Goal: Task Accomplishment & Management: Manage account settings

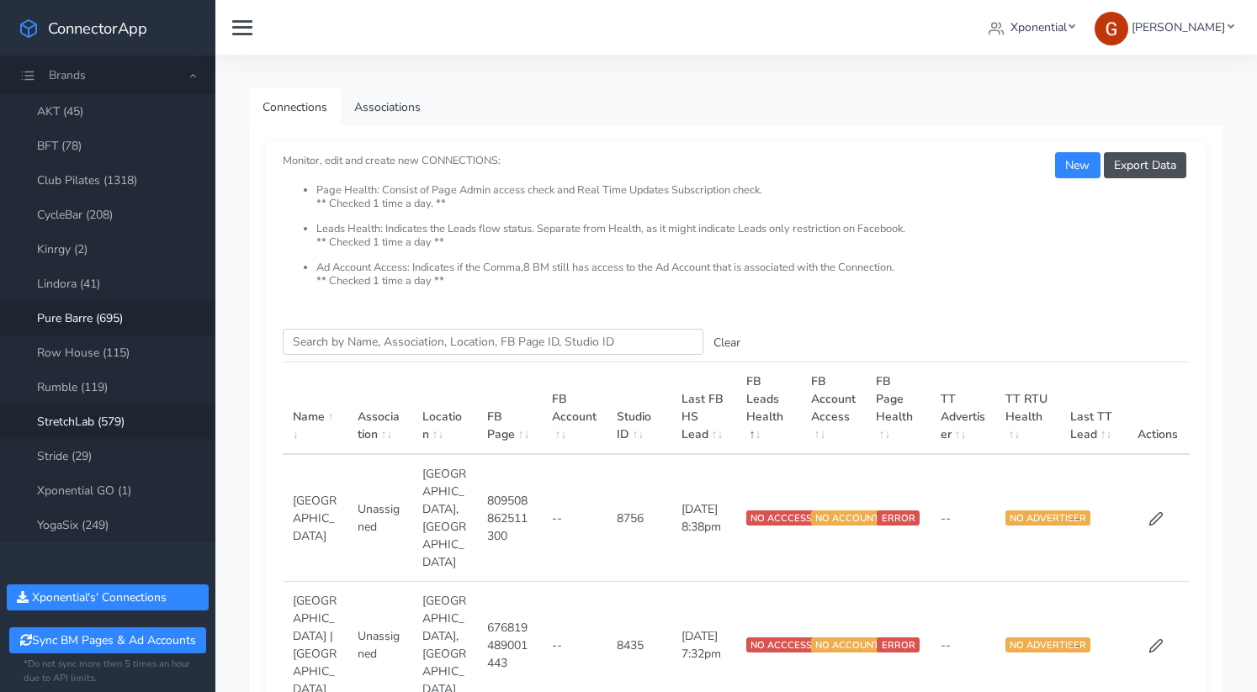
click at [92, 426] on link "StretchLab (579)" at bounding box center [107, 422] width 215 height 34
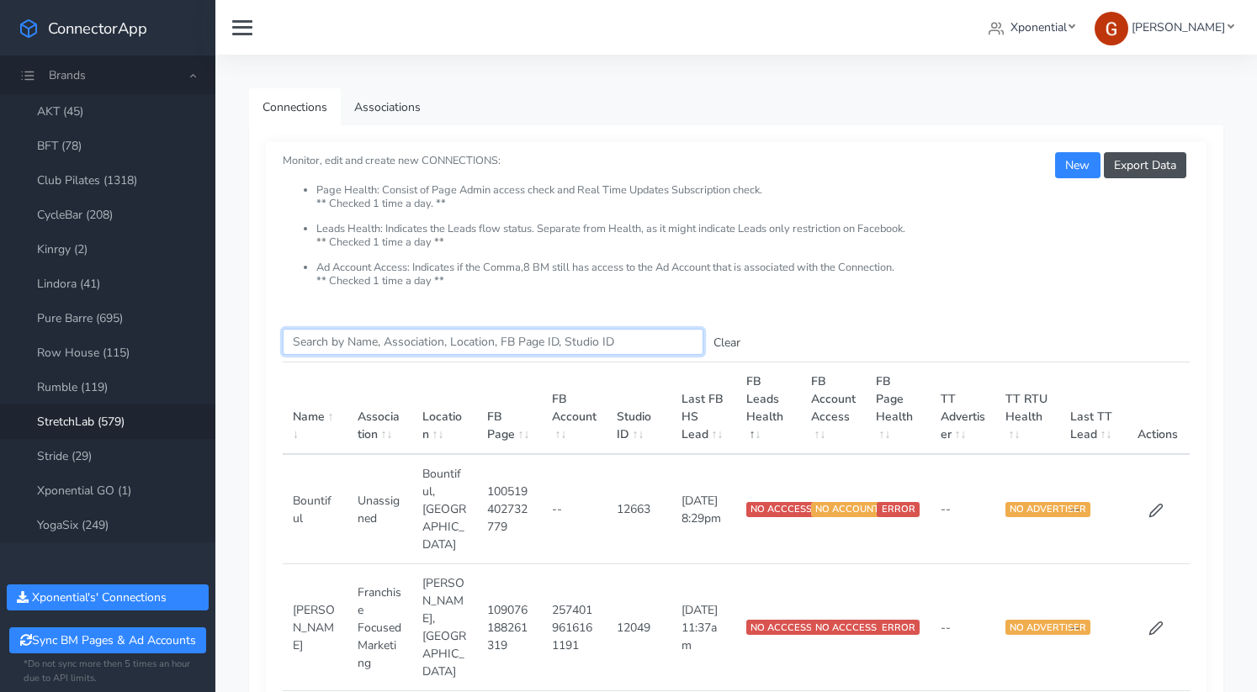
click at [389, 352] on input "Search this table" at bounding box center [493, 342] width 421 height 26
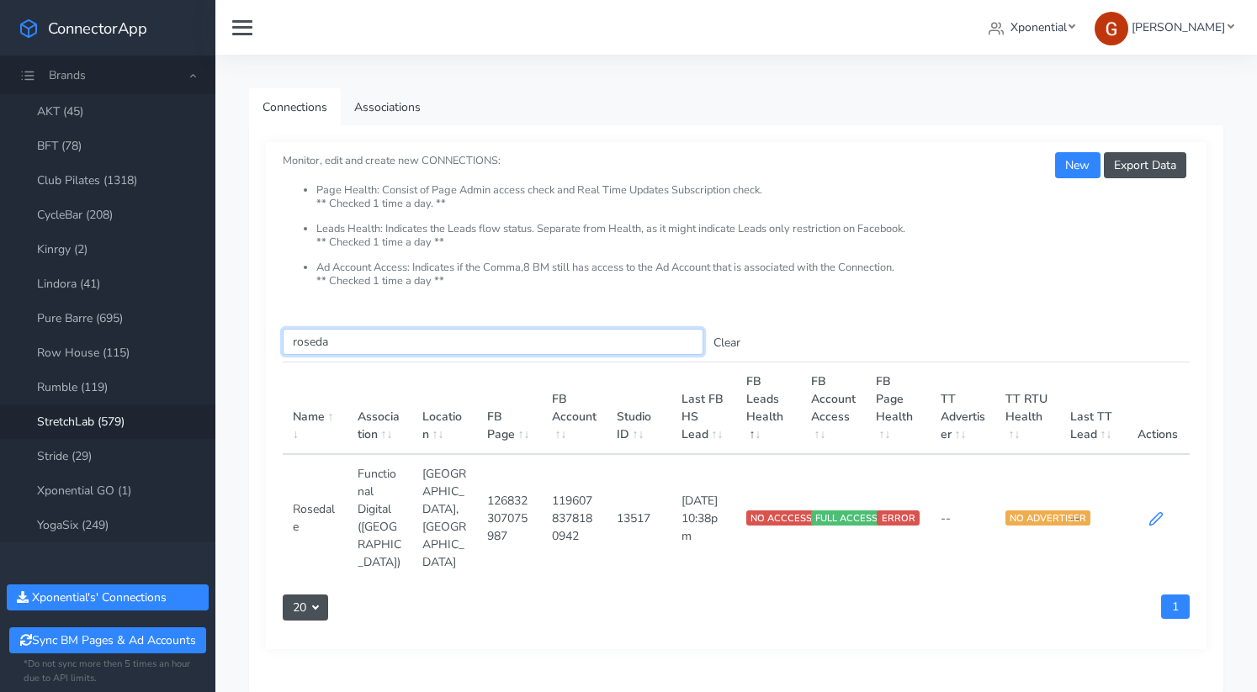
type input "roseda"
click at [1159, 511] on icon at bounding box center [1155, 518] width 15 height 15
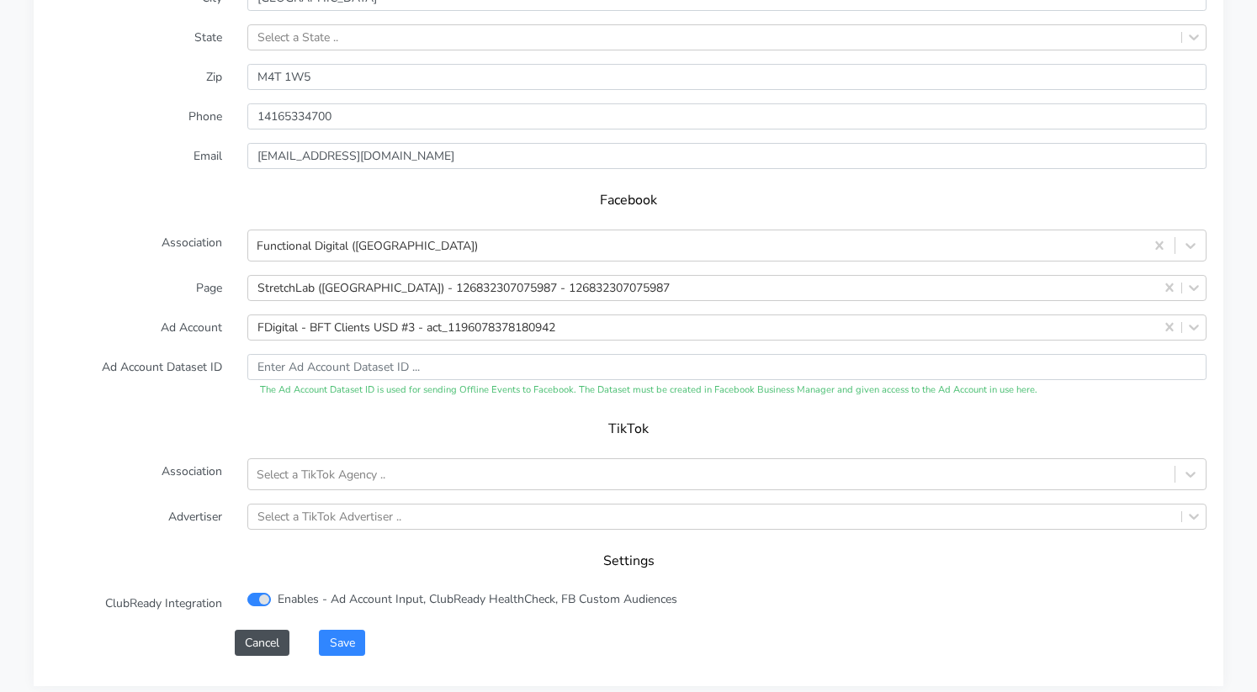
scroll to position [1623, 0]
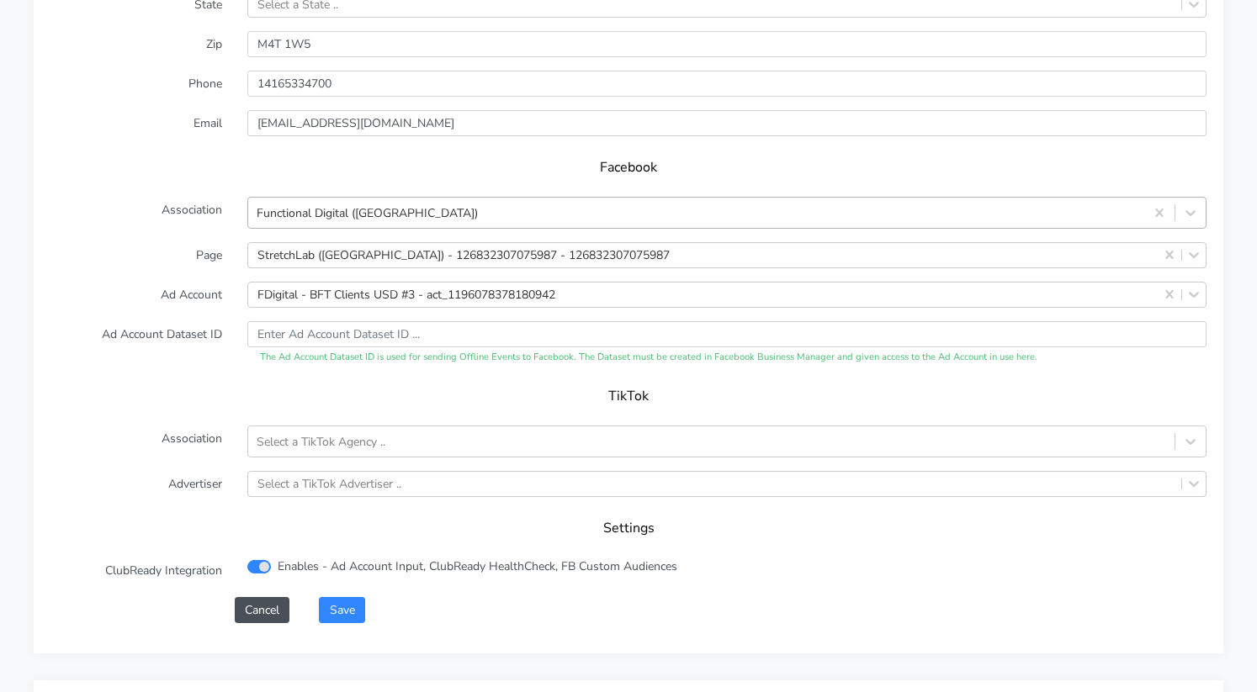
click at [336, 217] on div "Functional Digital ([GEOGRAPHIC_DATA])" at bounding box center [367, 213] width 221 height 18
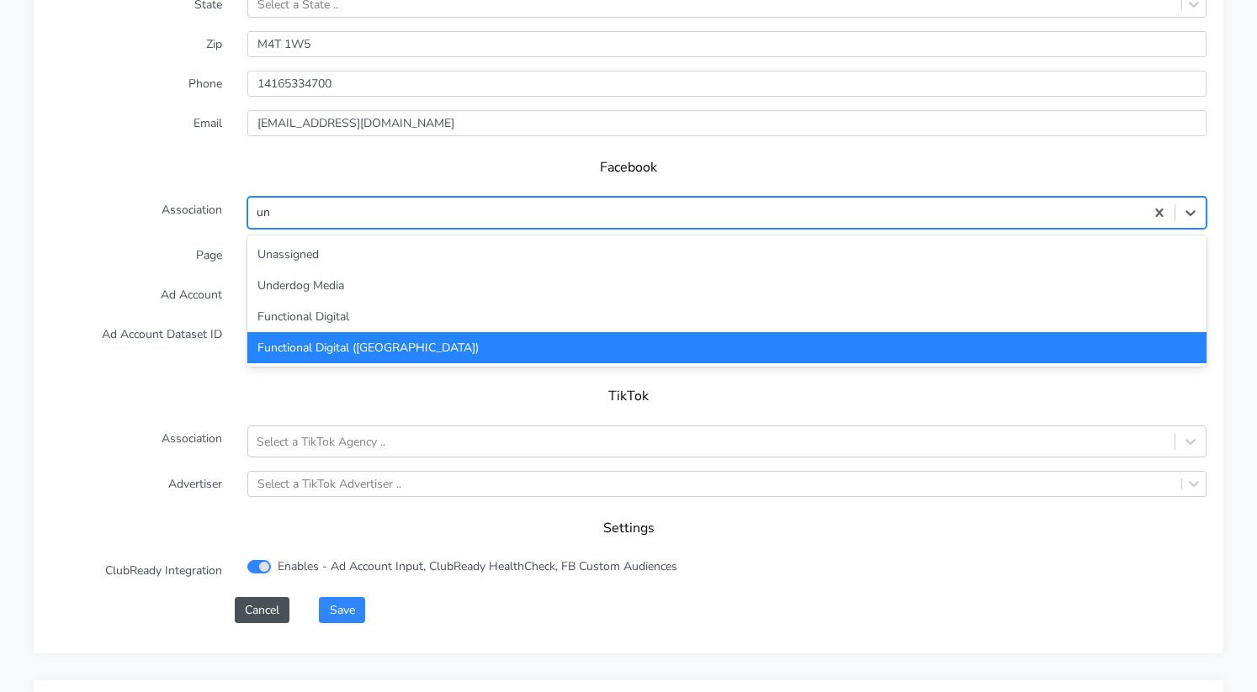
scroll to position [0, 0]
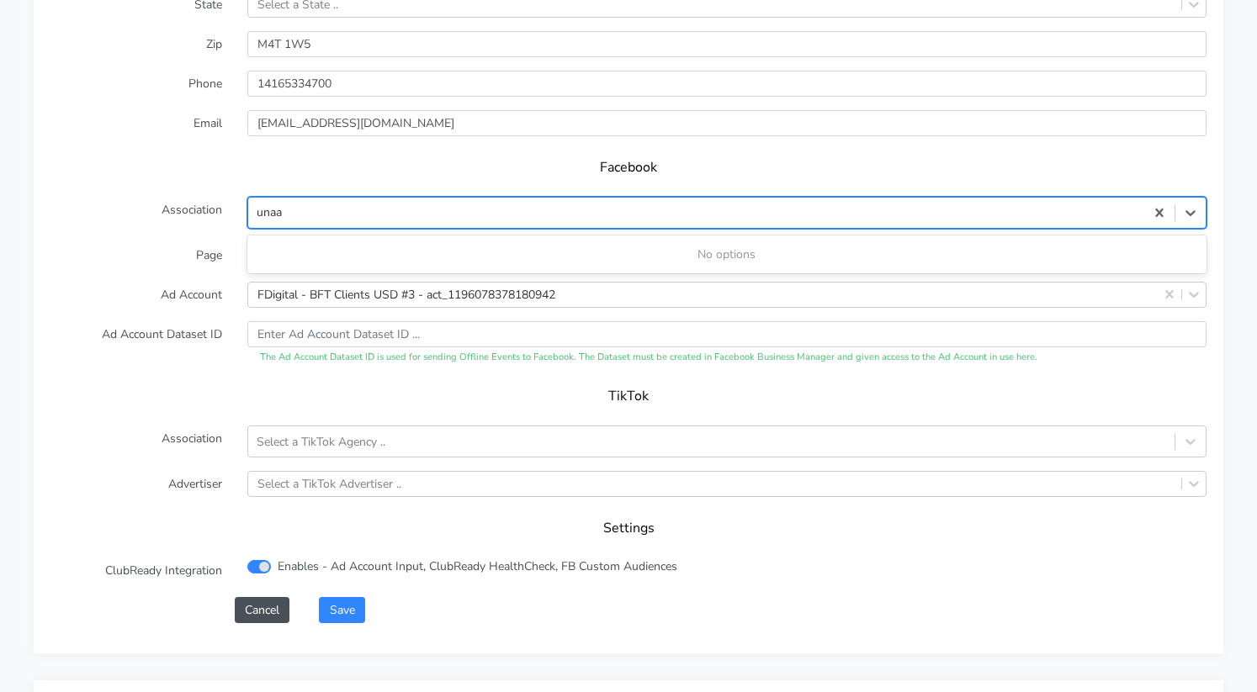
type input "una"
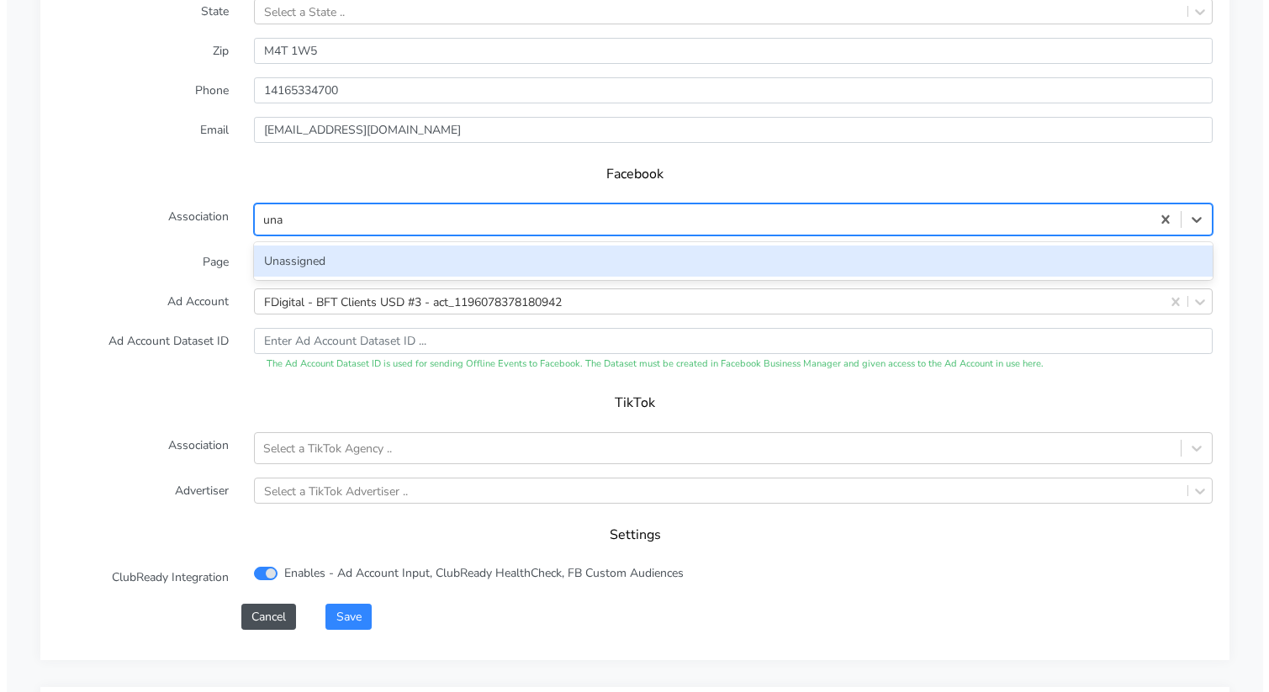
scroll to position [1630, 0]
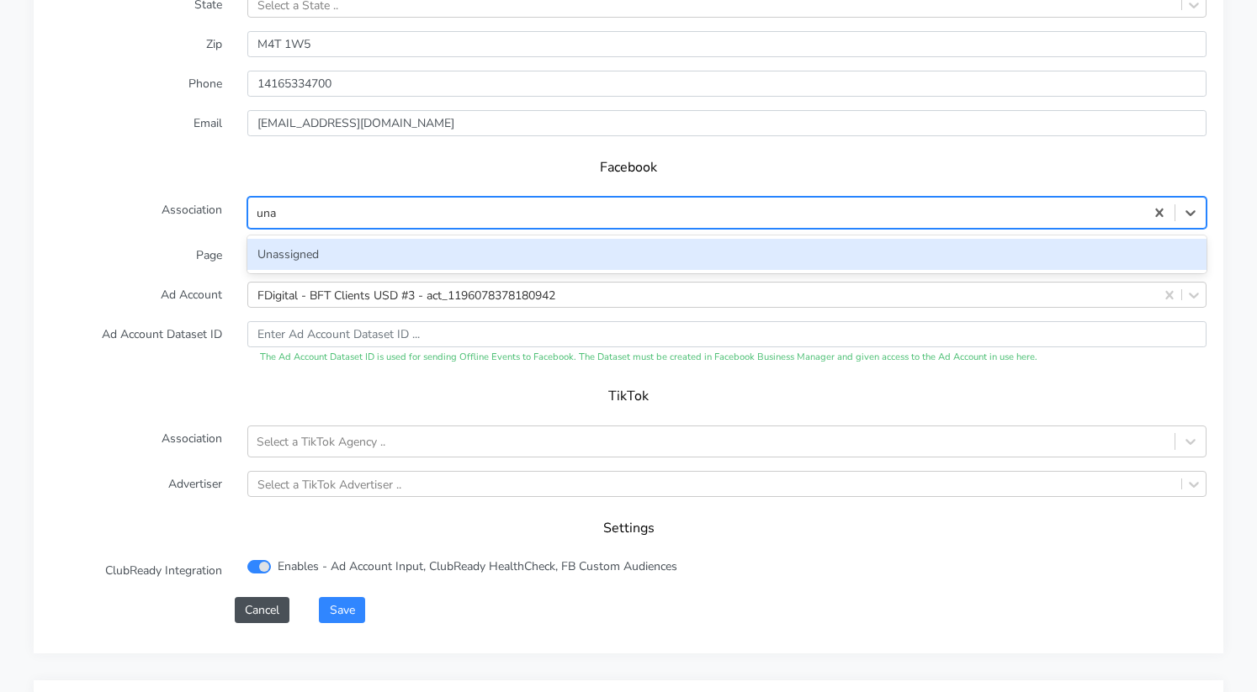
click at [357, 257] on div "Unassigned" at bounding box center [726, 254] width 959 height 31
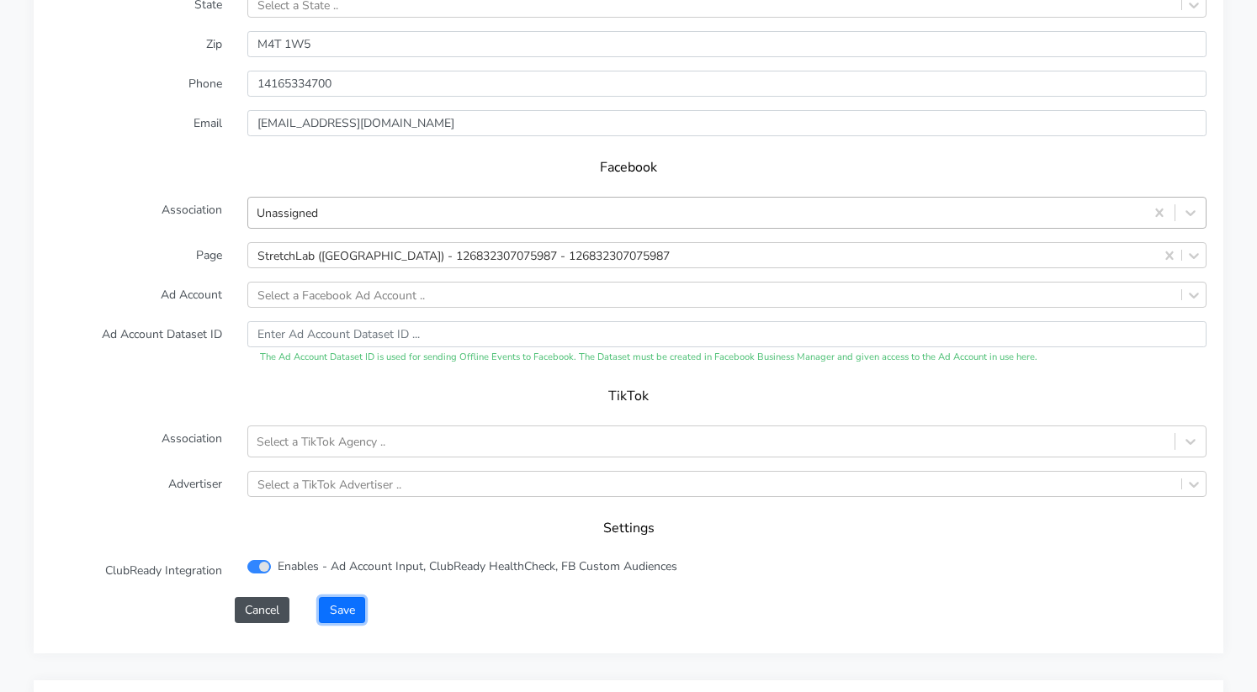
click at [347, 616] on button "Save" at bounding box center [341, 610] width 45 height 26
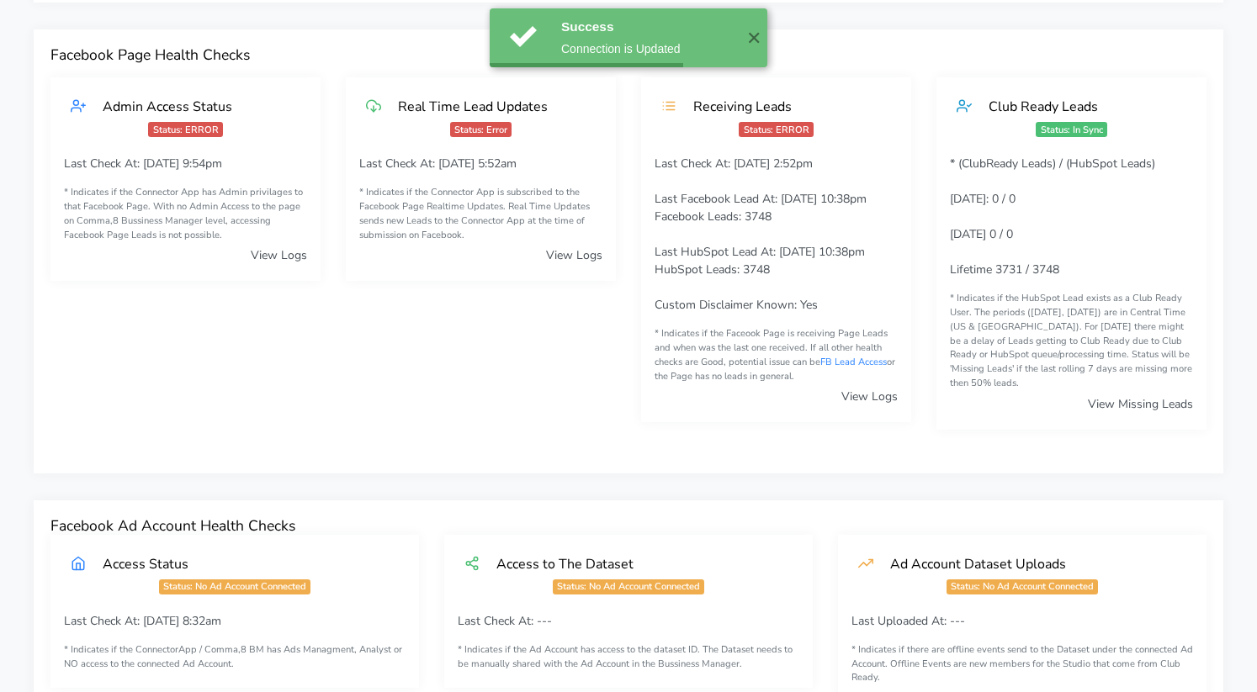
scroll to position [0, 0]
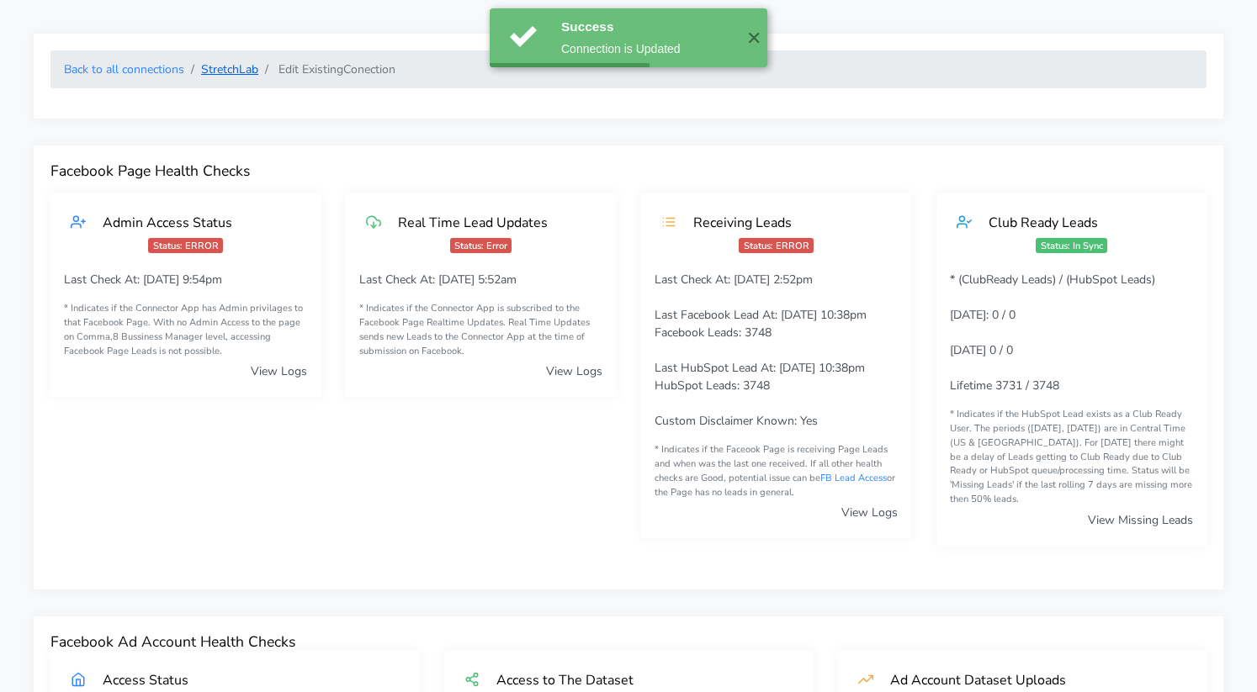
click at [241, 75] on link "StretchLab" at bounding box center [229, 69] width 57 height 16
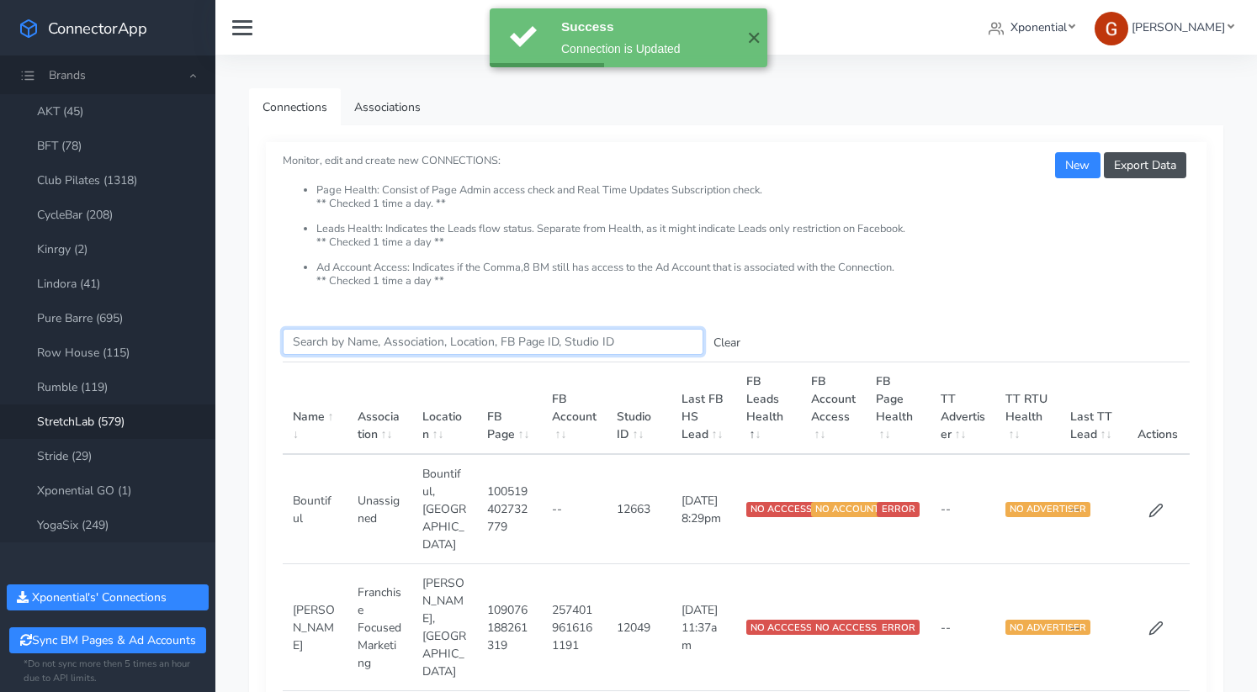
click at [360, 344] on input "Search this table" at bounding box center [493, 342] width 421 height 26
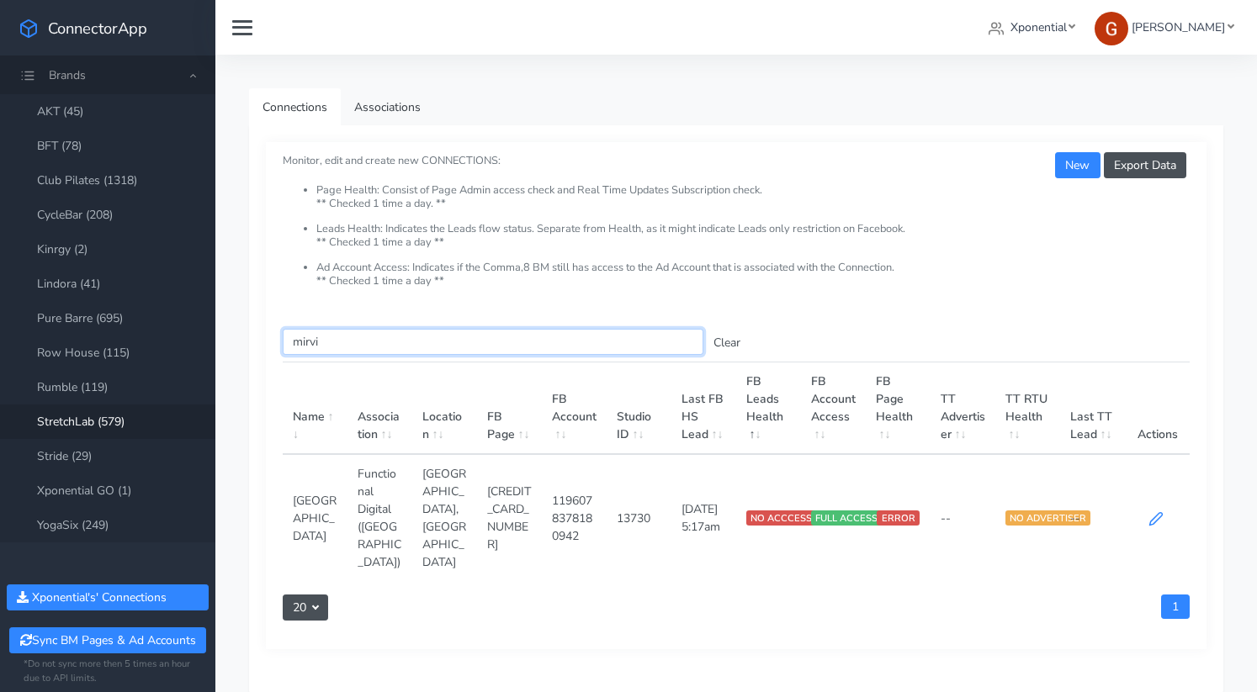
type input "mirvi"
click at [1152, 511] on icon at bounding box center [1155, 518] width 15 height 15
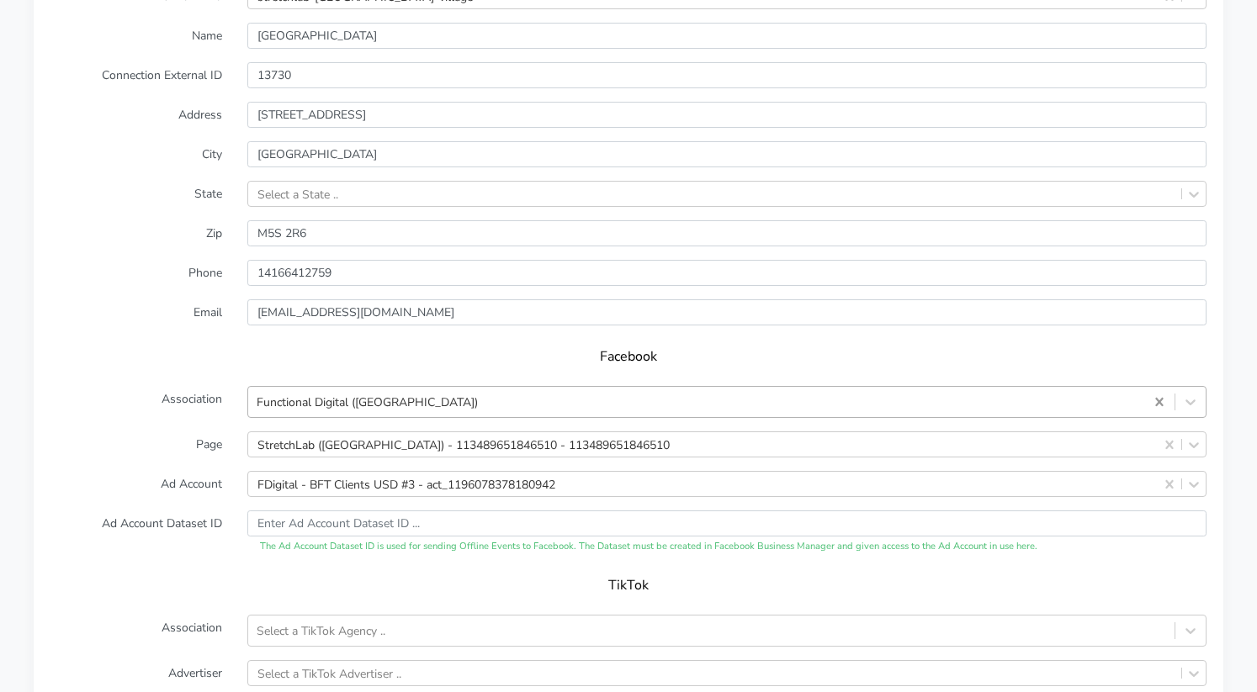
scroll to position [1448, 0]
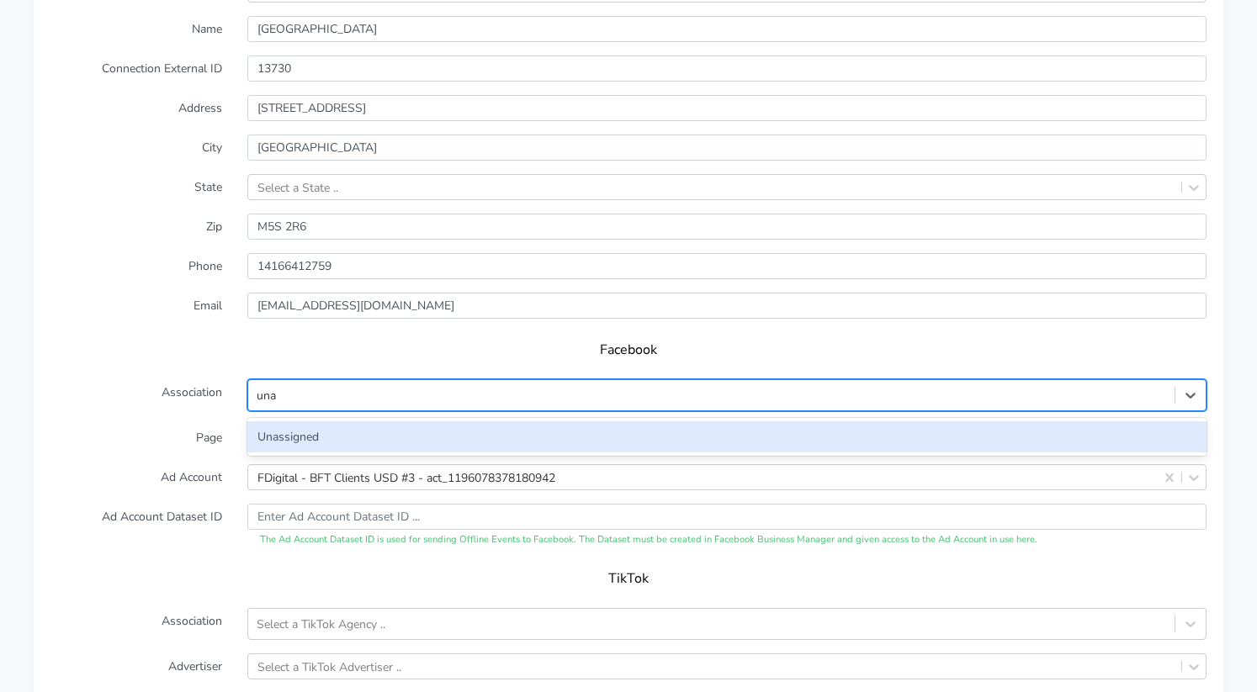
type input "unas"
click at [1115, 447] on div "Unassigned" at bounding box center [726, 436] width 959 height 31
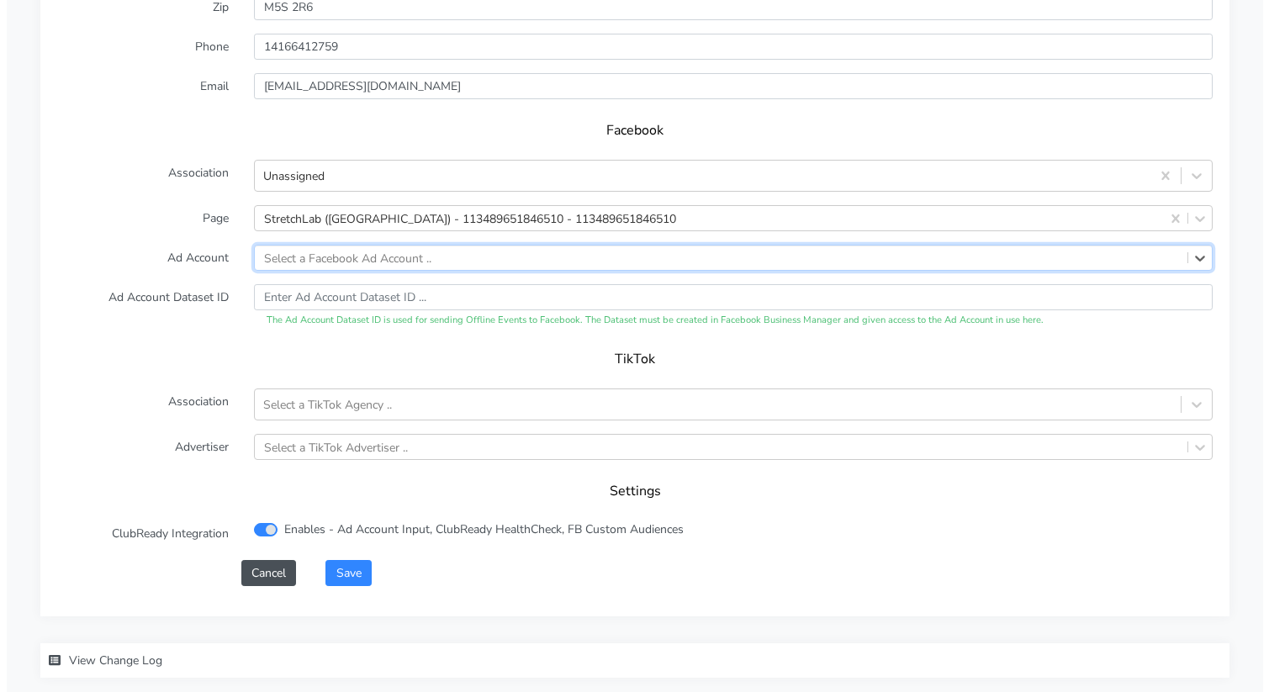
scroll to position [1759, 0]
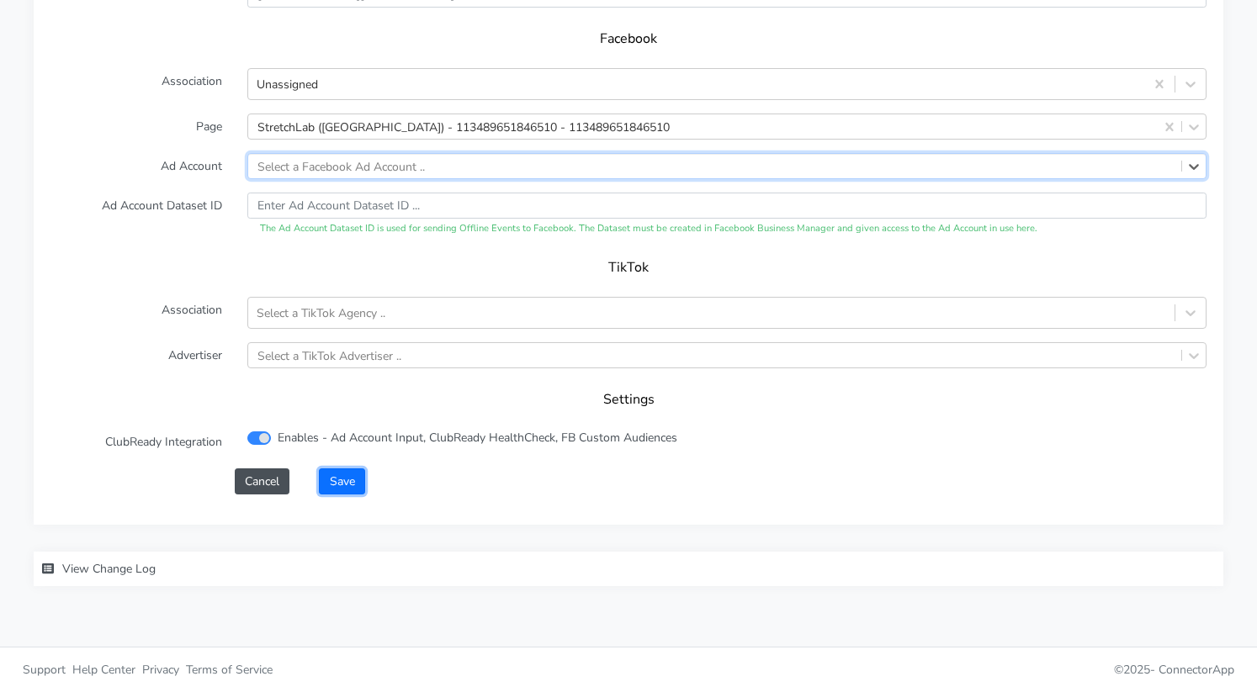
click at [356, 476] on button "Save" at bounding box center [341, 482] width 45 height 26
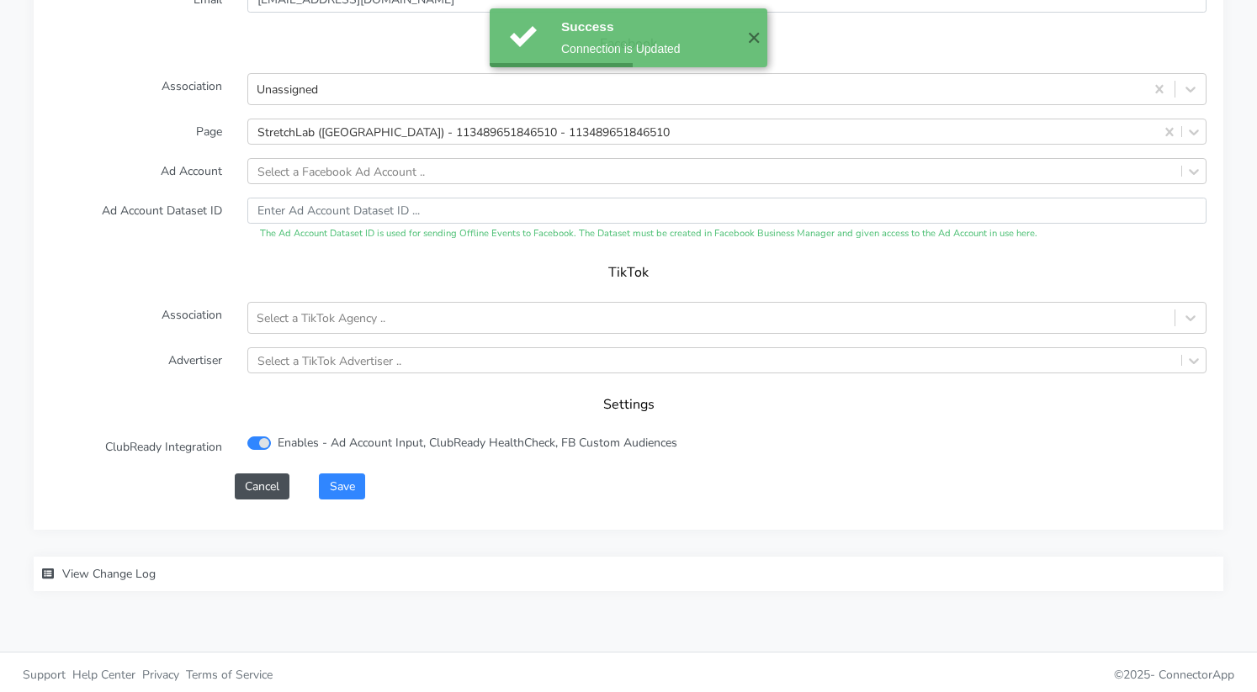
scroll to position [1751, 0]
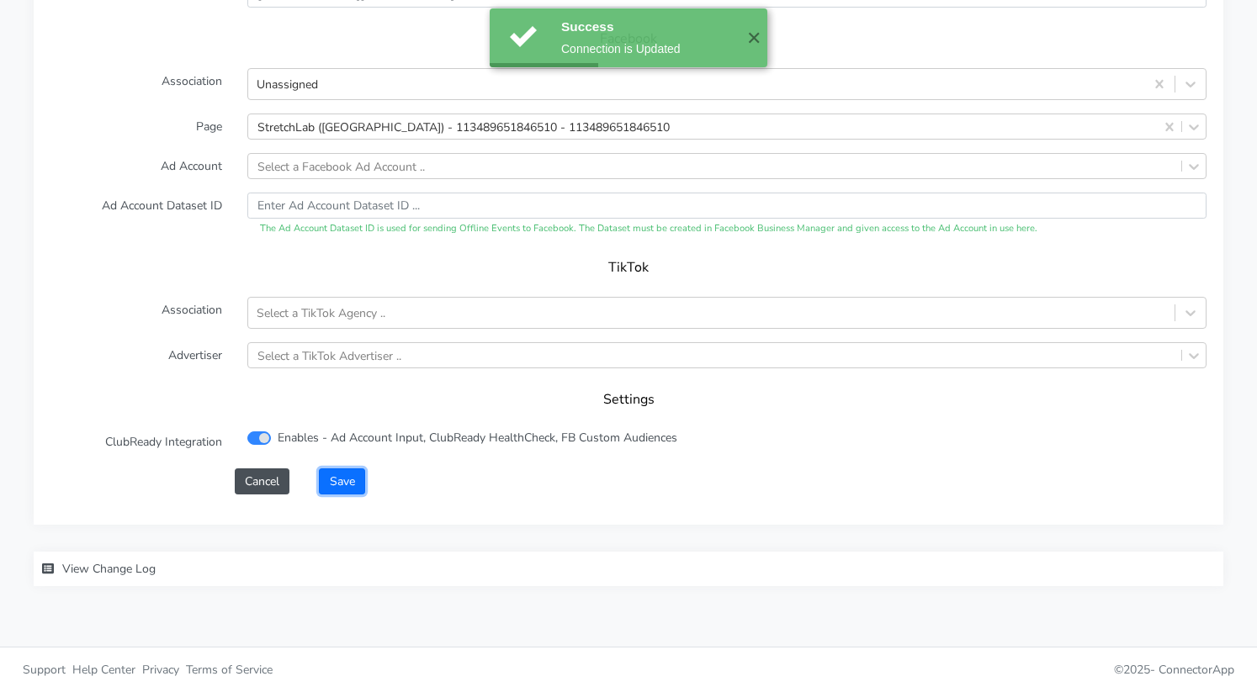
click at [341, 474] on button "Save" at bounding box center [341, 482] width 45 height 26
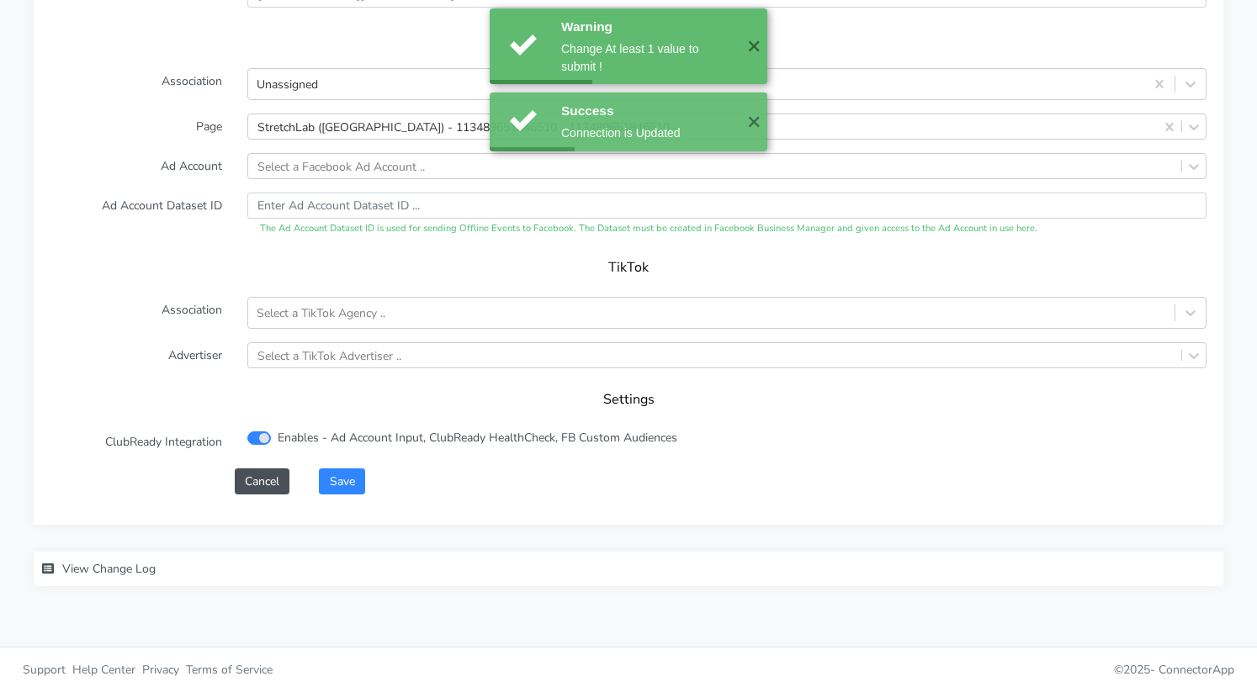
scroll to position [0, 0]
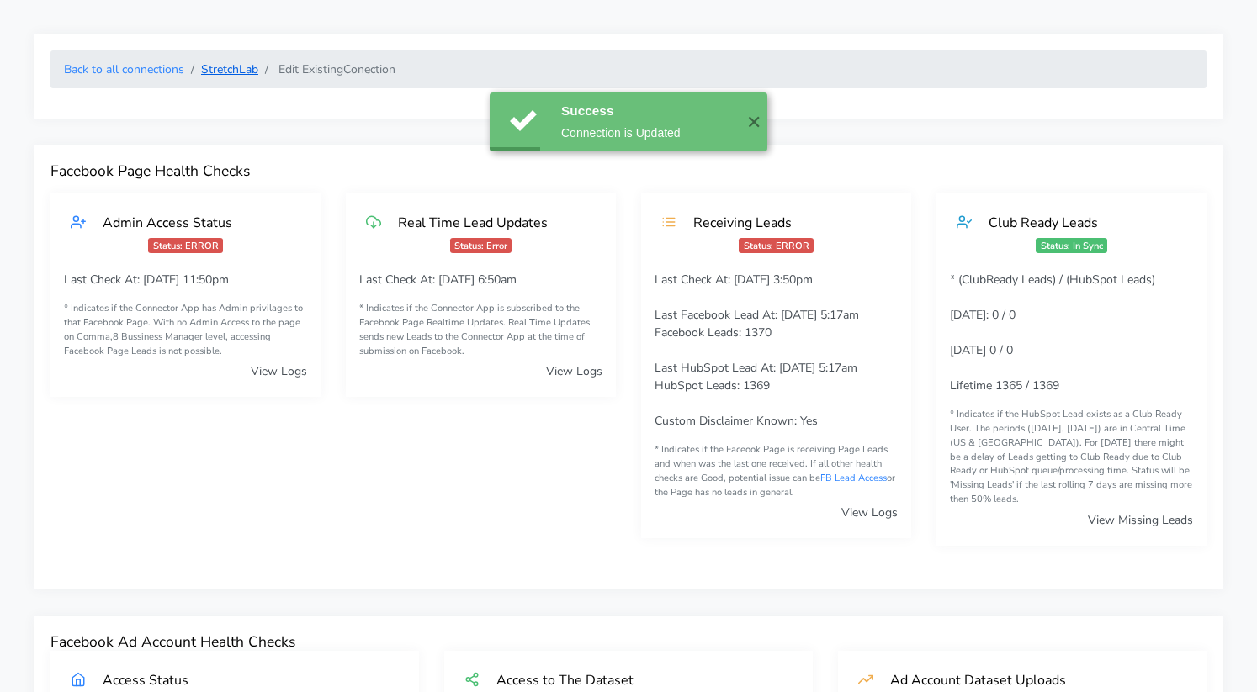
click at [237, 65] on link "StretchLab" at bounding box center [229, 69] width 57 height 16
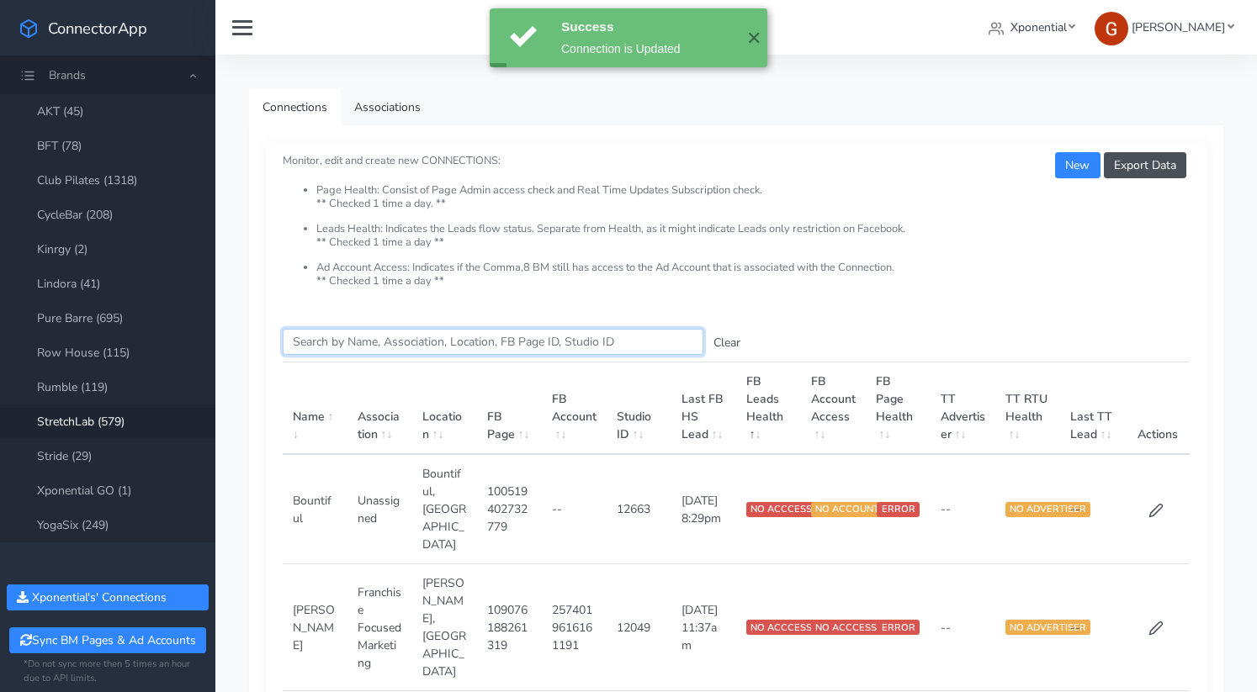
click at [397, 341] on input "Search this table" at bounding box center [493, 342] width 421 height 26
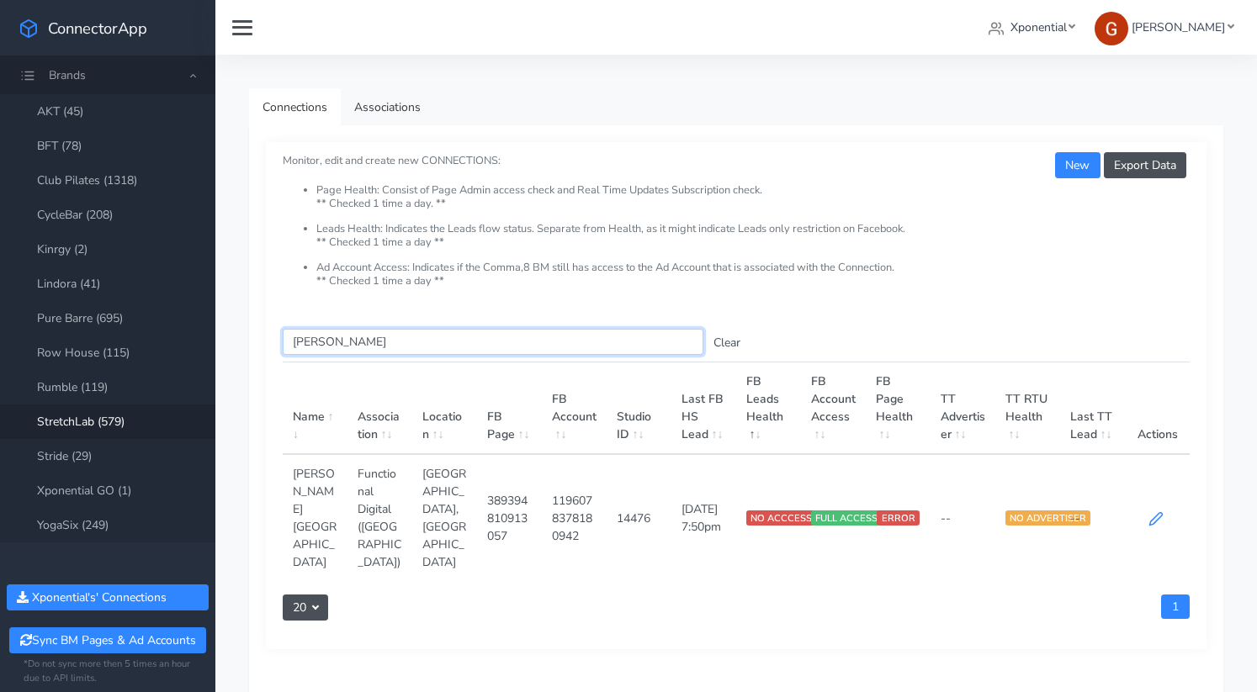
type input "[PERSON_NAME]"
click at [1150, 511] on icon at bounding box center [1155, 518] width 15 height 15
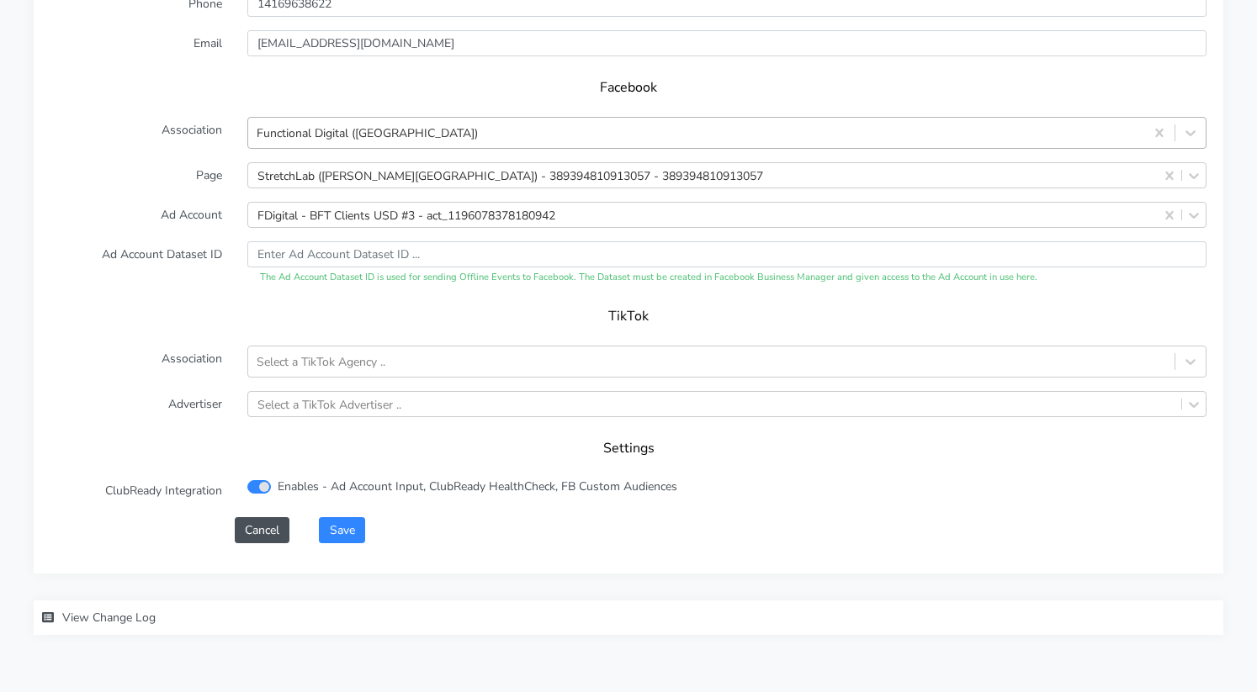
scroll to position [1717, 0]
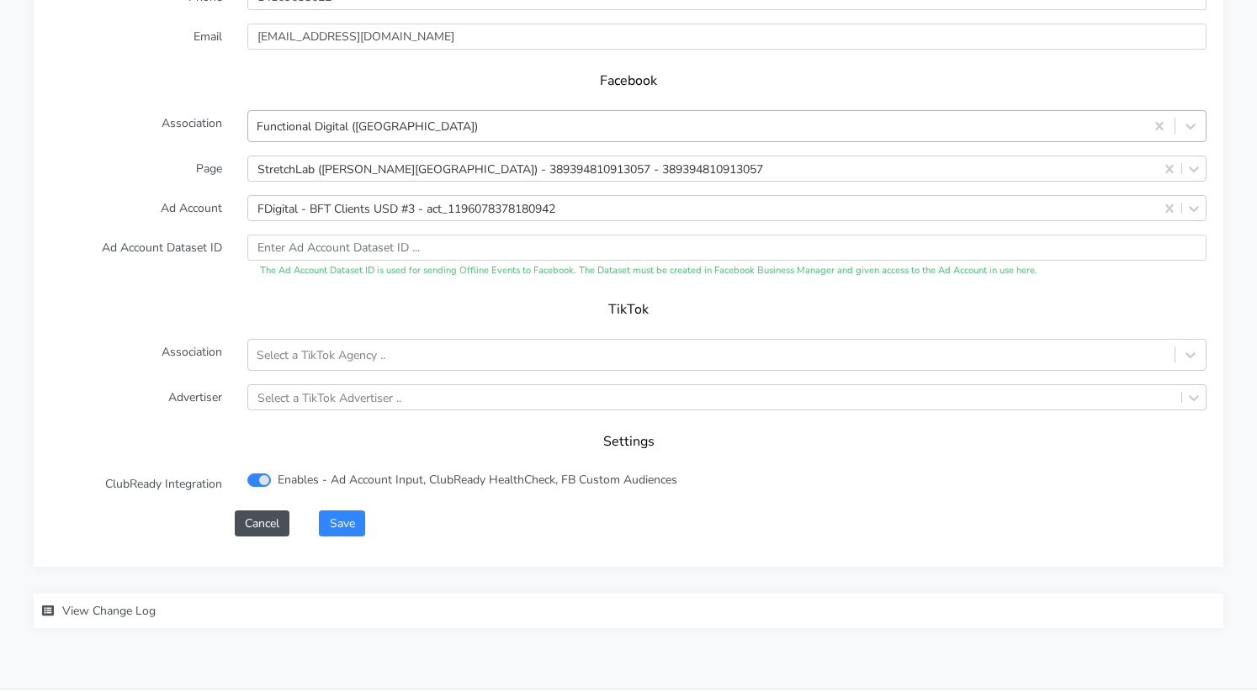
click at [343, 125] on div "Functional Digital ([GEOGRAPHIC_DATA])" at bounding box center [367, 127] width 221 height 18
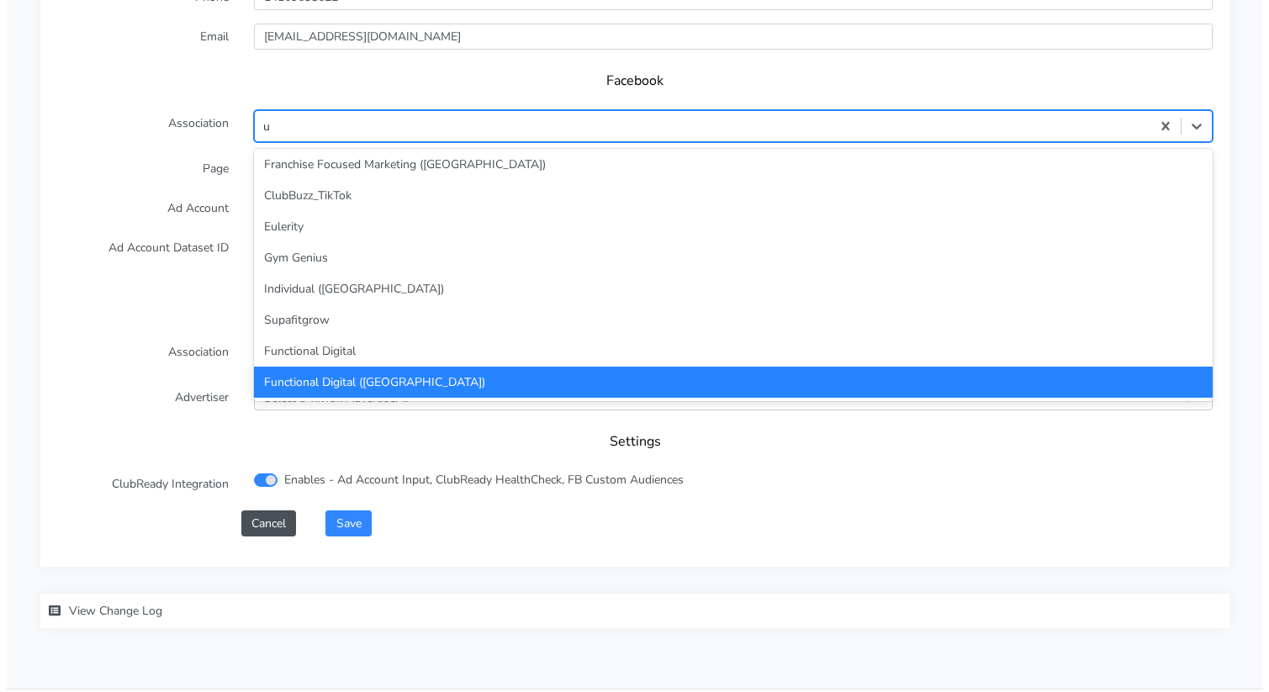
scroll to position [0, 0]
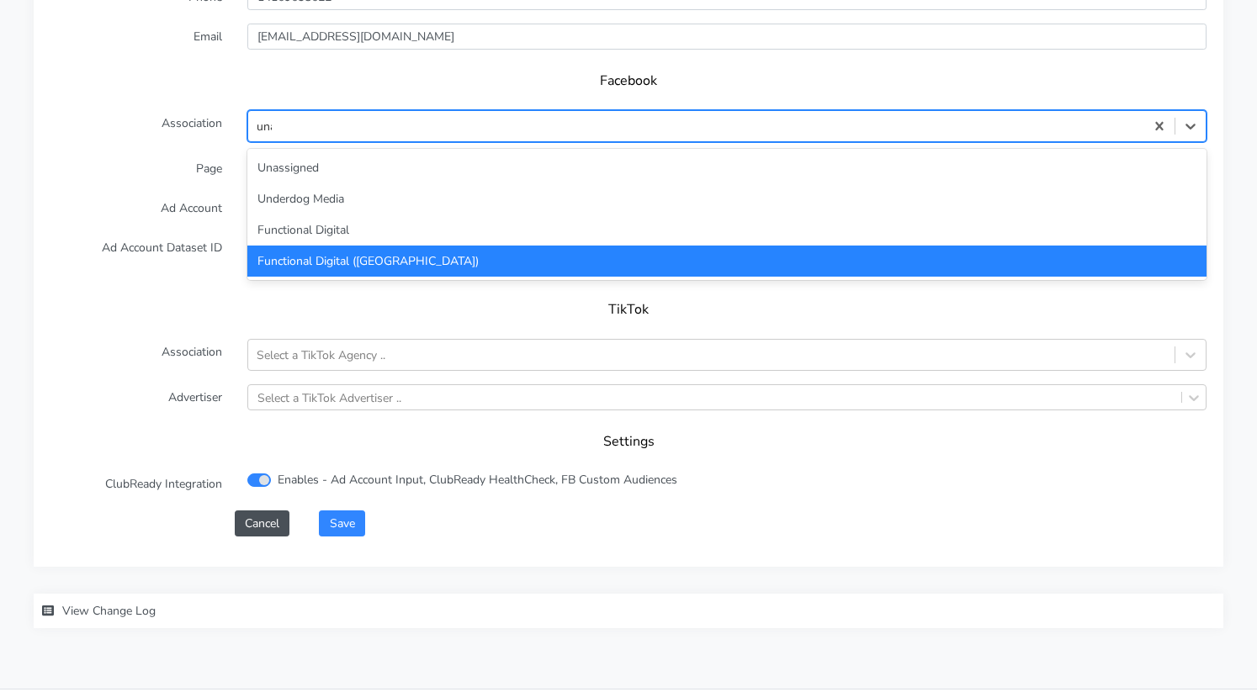
type input "unas"
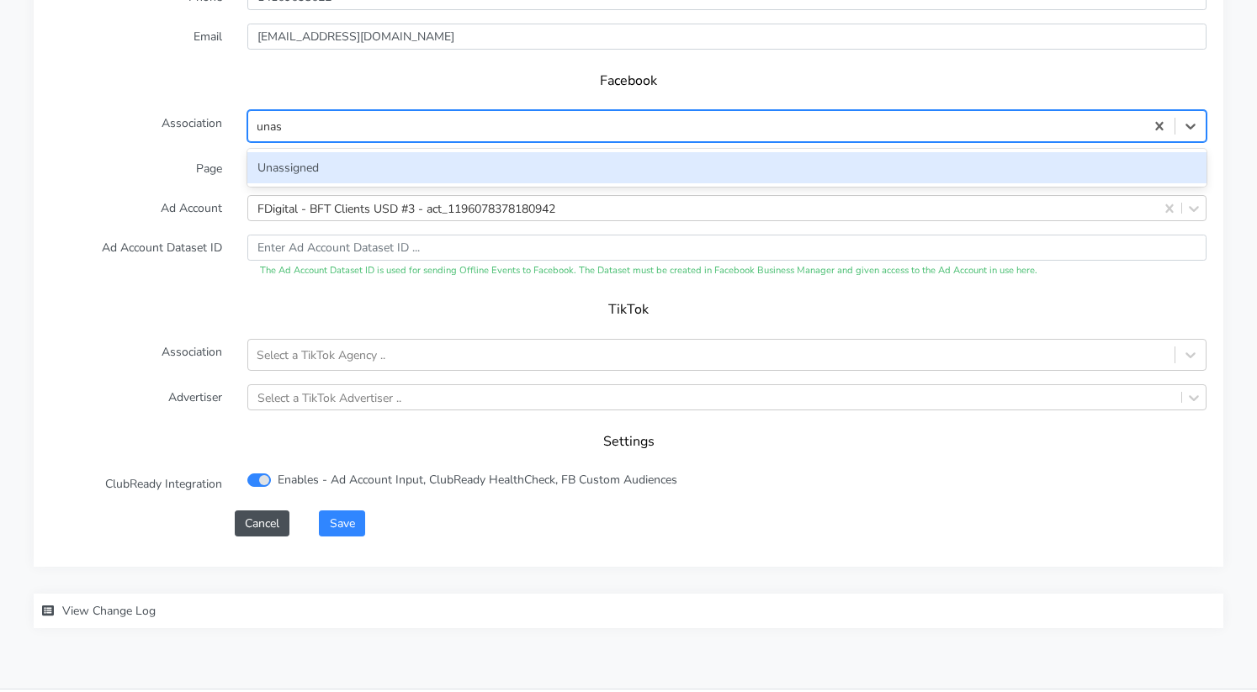
click at [315, 162] on div "Unassigned" at bounding box center [726, 167] width 959 height 31
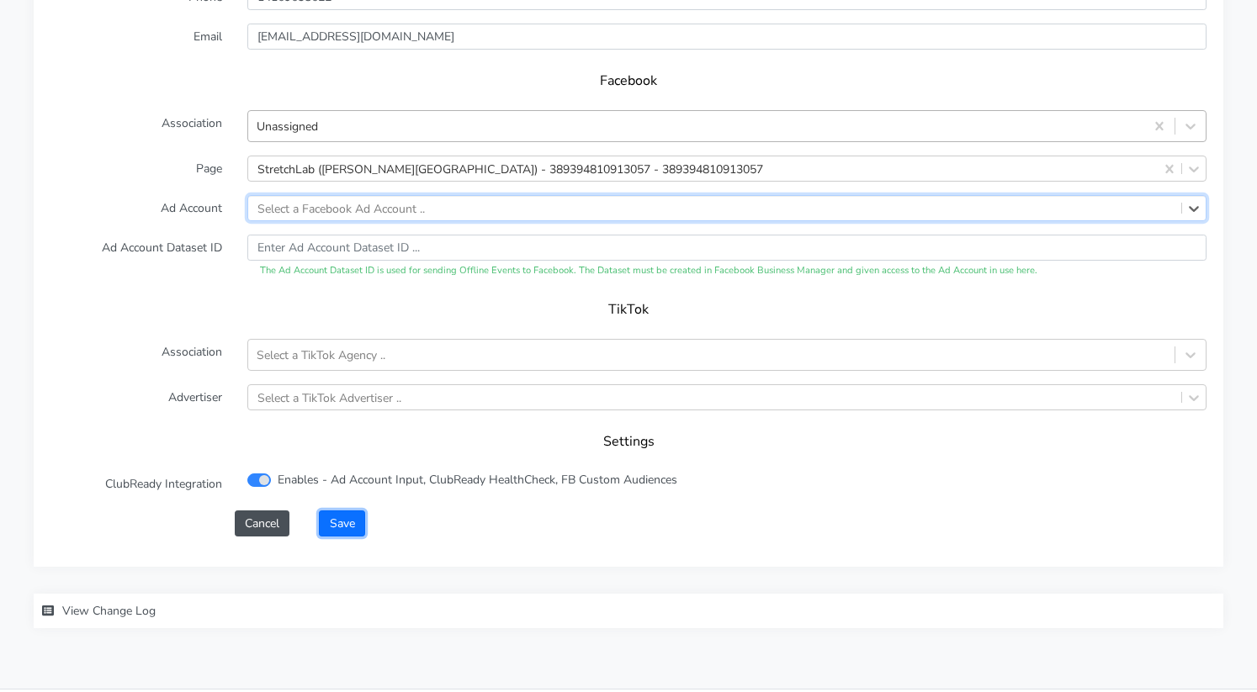
click at [353, 519] on button "Save" at bounding box center [341, 524] width 45 height 26
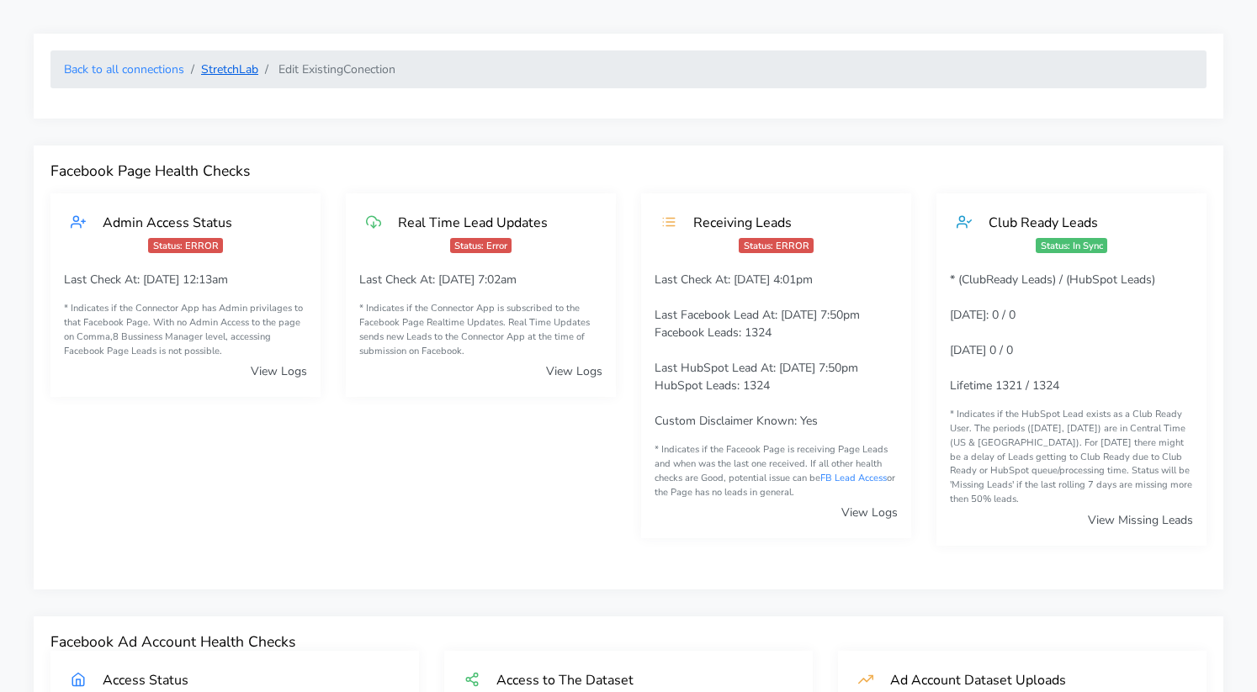
click at [226, 71] on link "StretchLab" at bounding box center [229, 69] width 57 height 16
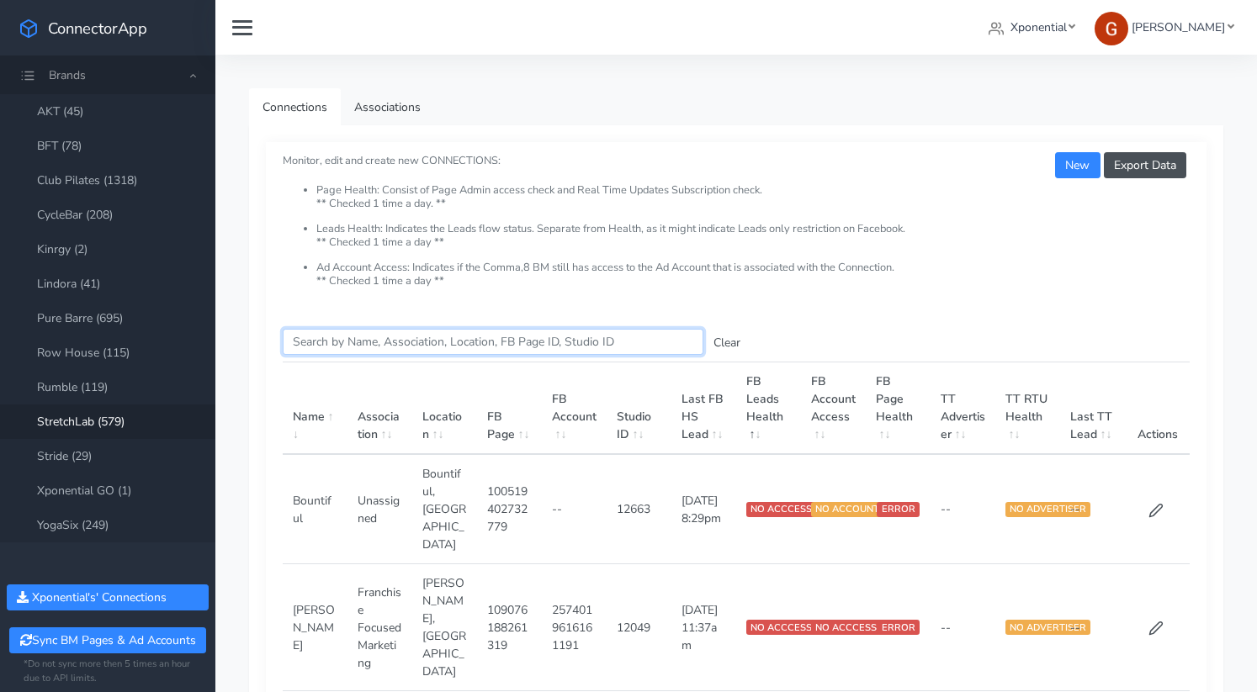
click at [362, 343] on input "Search this table" at bounding box center [493, 342] width 421 height 26
type input "l"
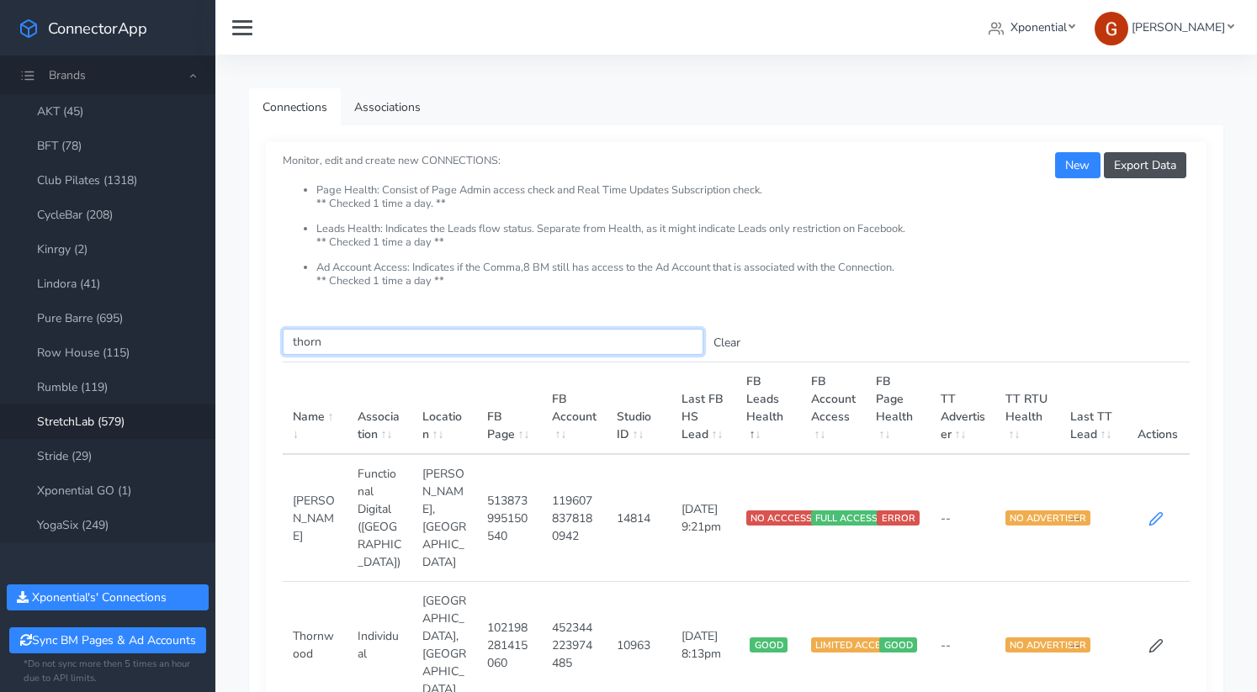
type input "thorn"
click at [1154, 511] on icon at bounding box center [1155, 518] width 15 height 15
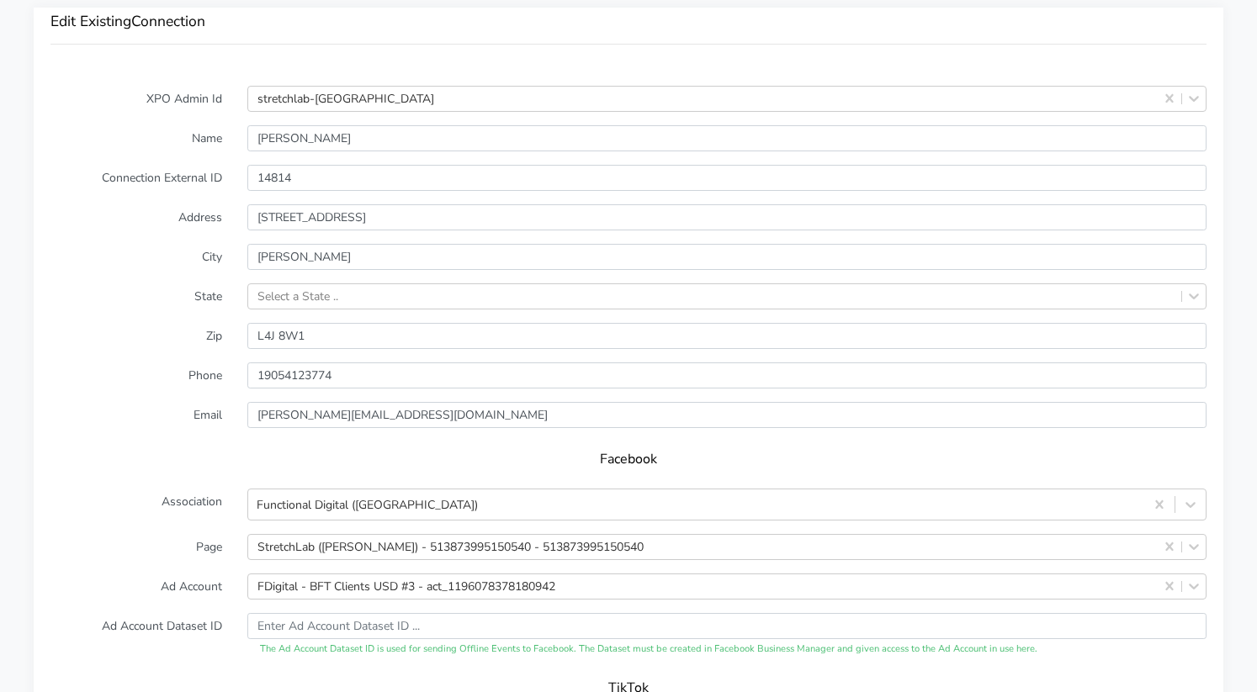
scroll to position [1483, 0]
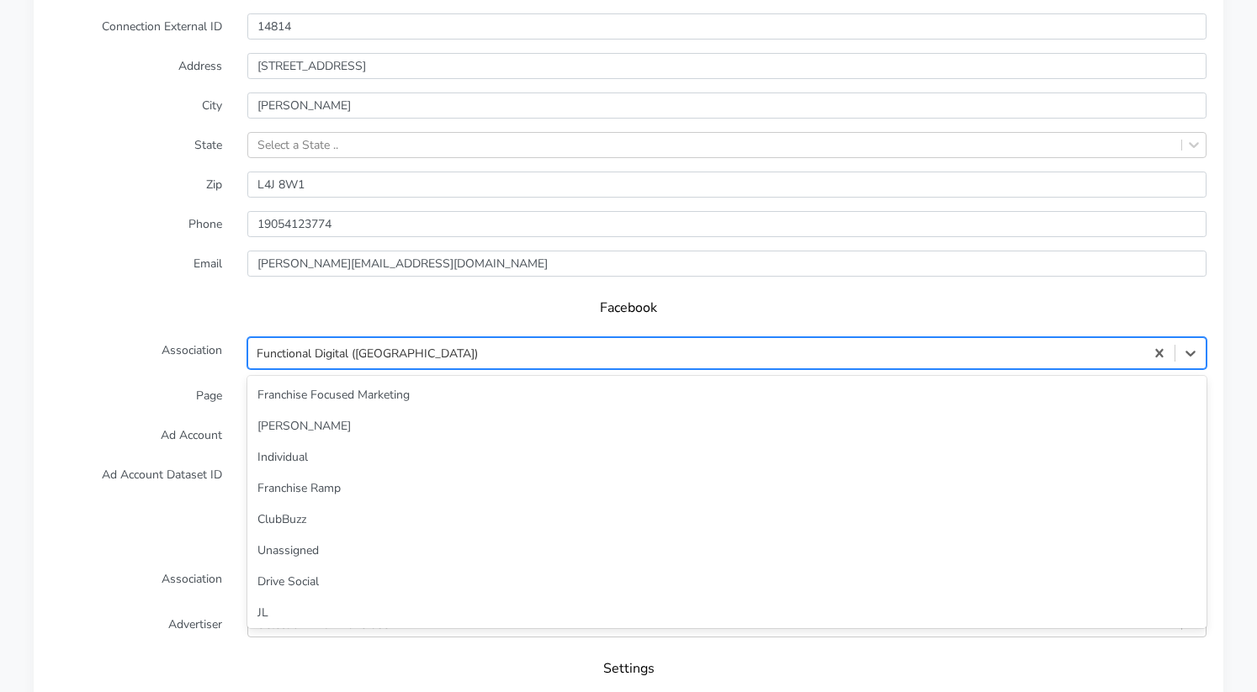
click at [332, 343] on div "Functional Digital ([GEOGRAPHIC_DATA])" at bounding box center [696, 353] width 896 height 28
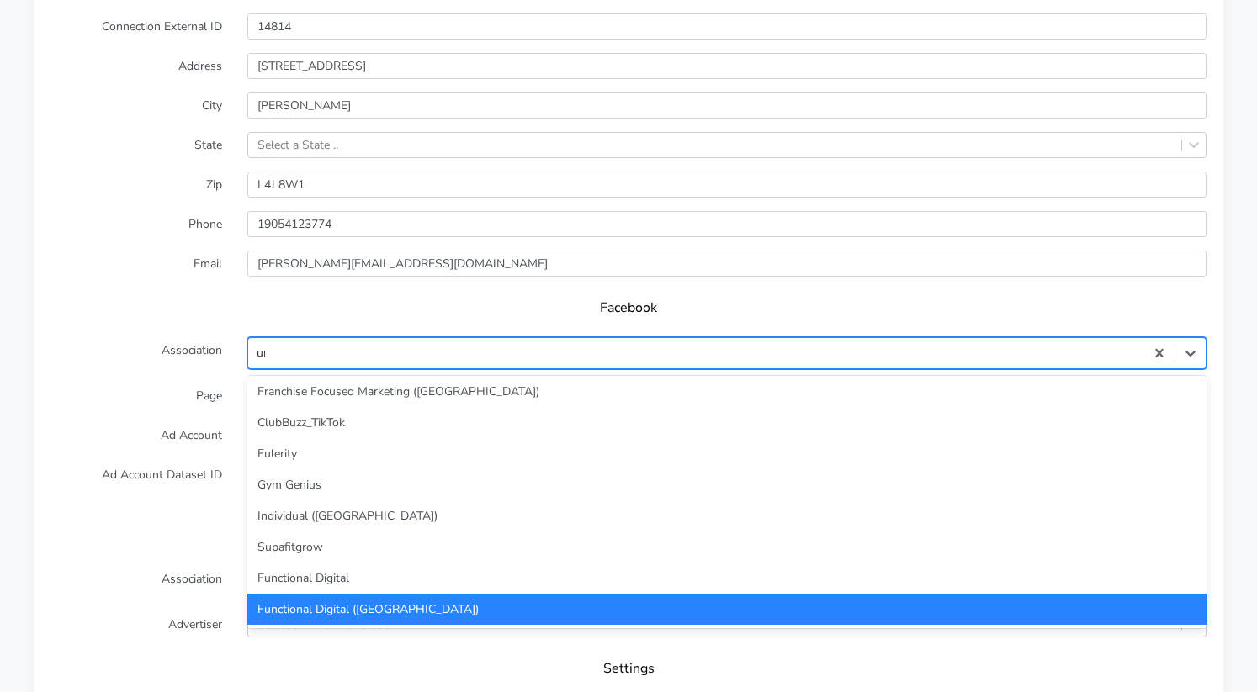
scroll to position [0, 0]
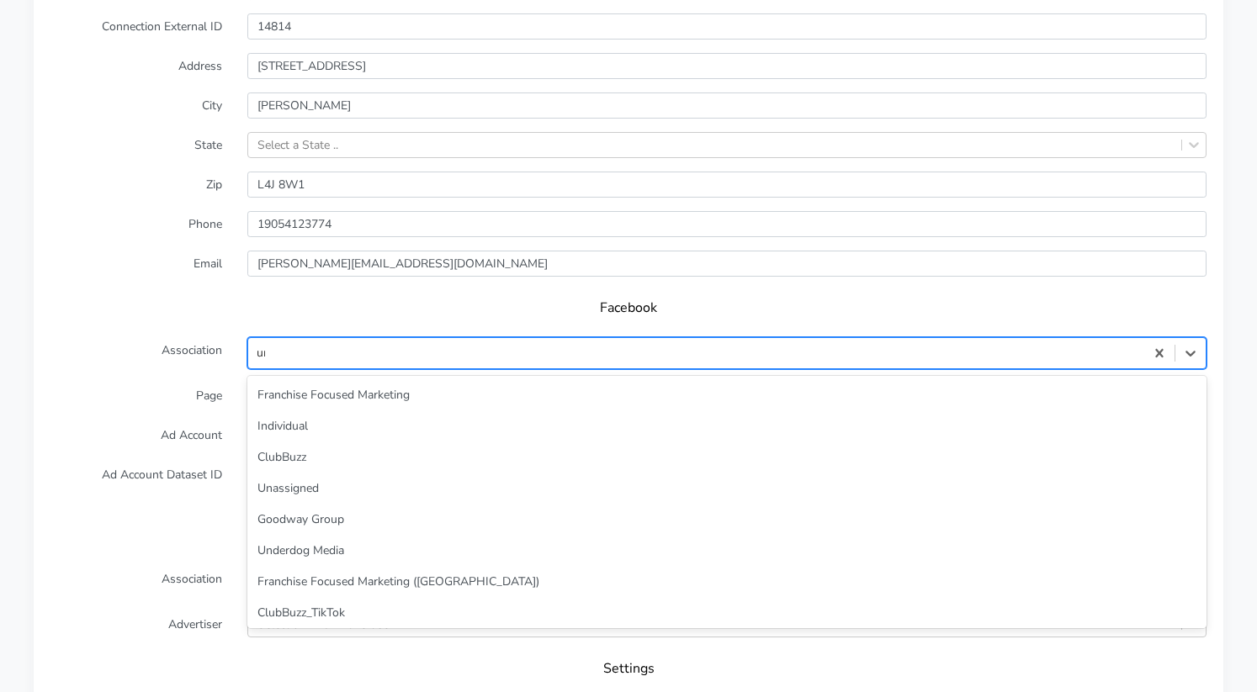
type input "unas"
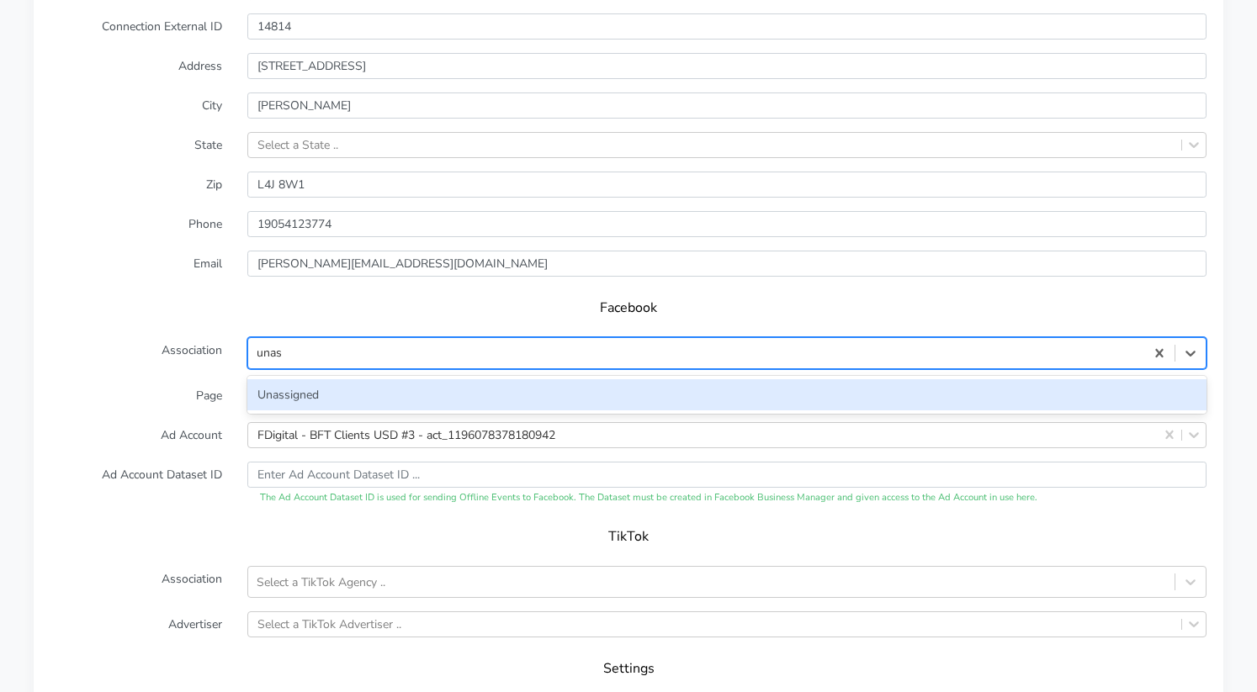
click at [335, 384] on div "Unassigned" at bounding box center [726, 394] width 959 height 31
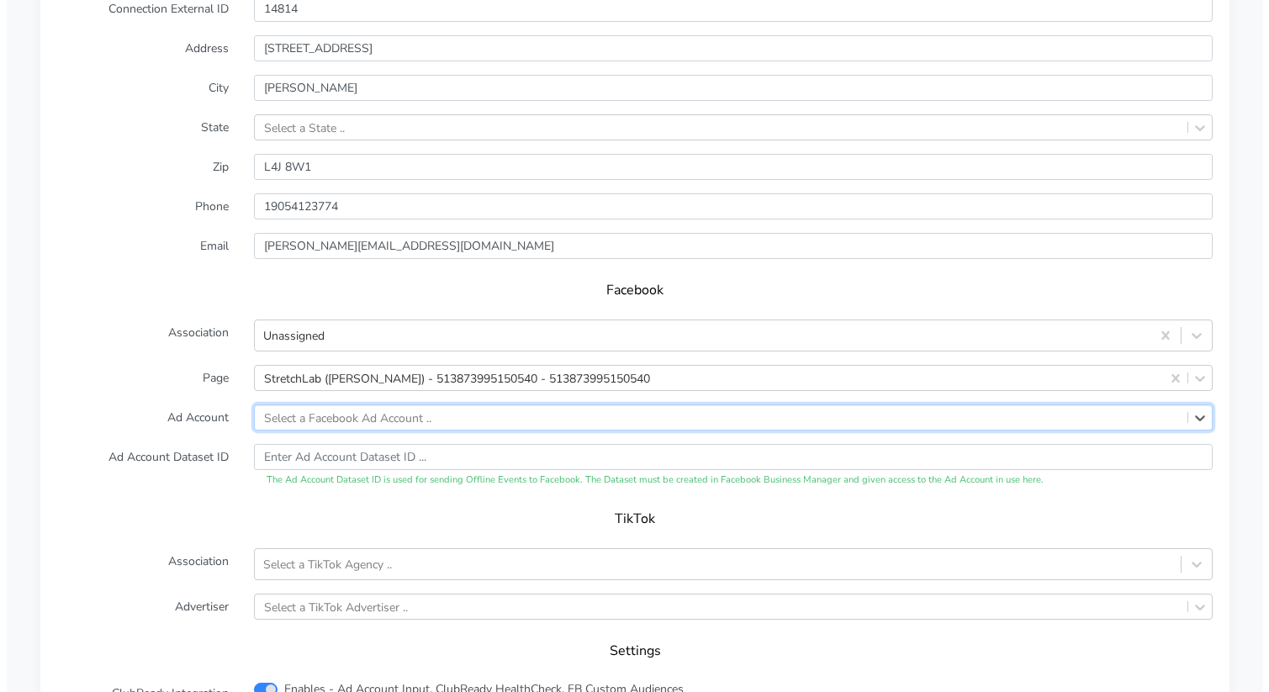
scroll to position [1759, 0]
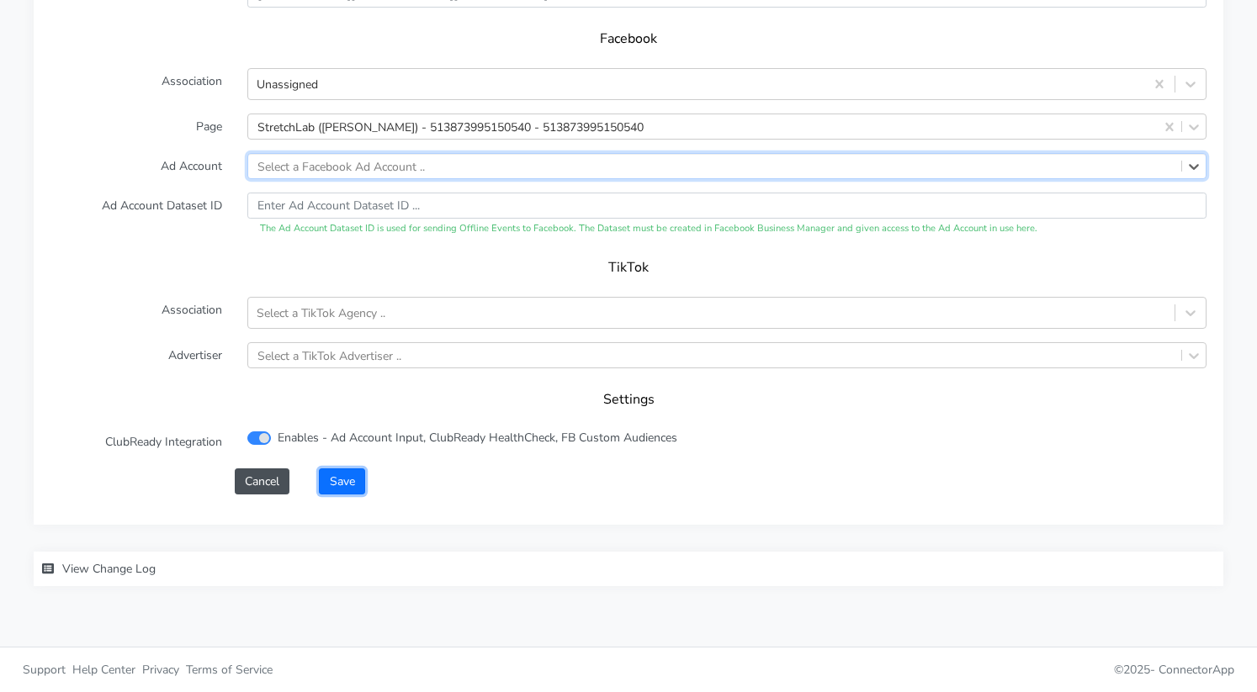
click at [345, 484] on button "Save" at bounding box center [341, 482] width 45 height 26
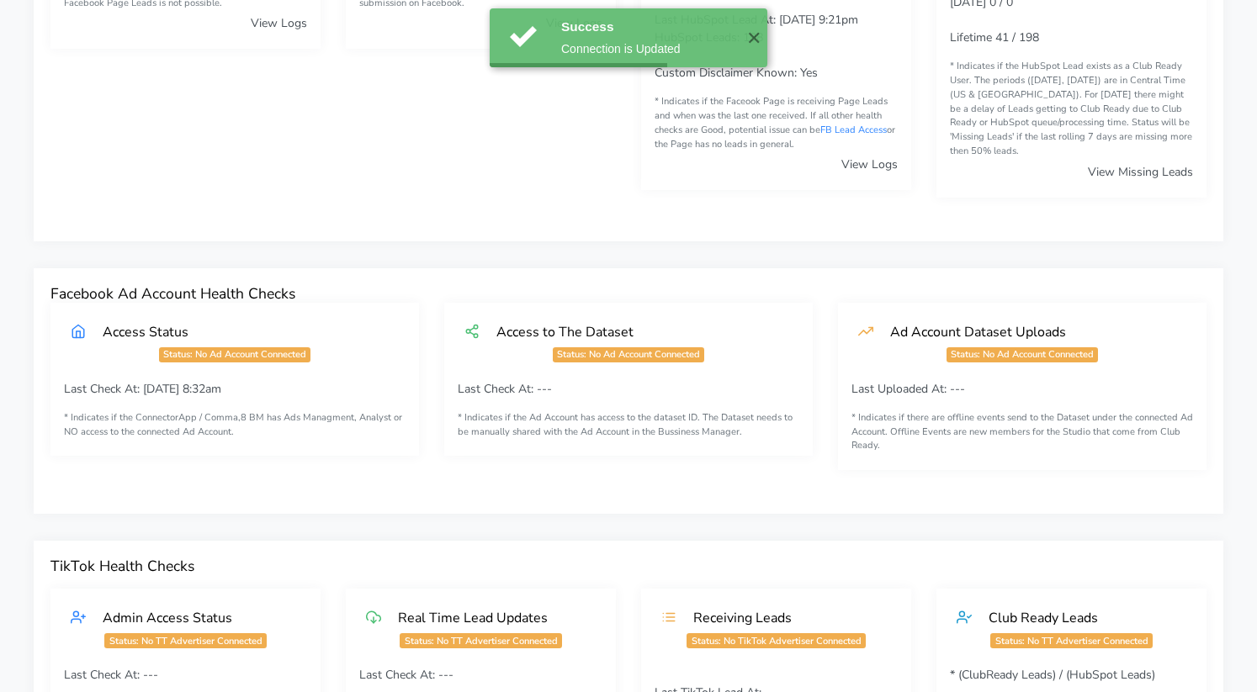
scroll to position [0, 0]
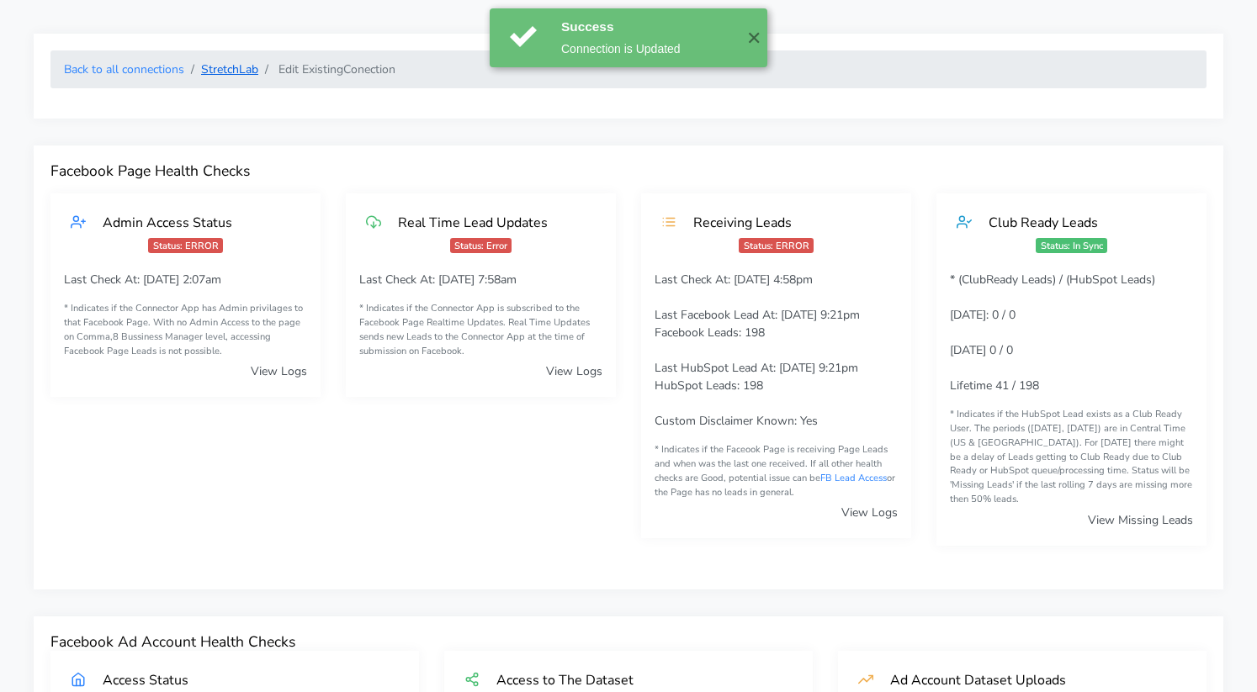
click at [230, 71] on link "StretchLab" at bounding box center [229, 69] width 57 height 16
